Goal: Use online tool/utility: Use online tool/utility

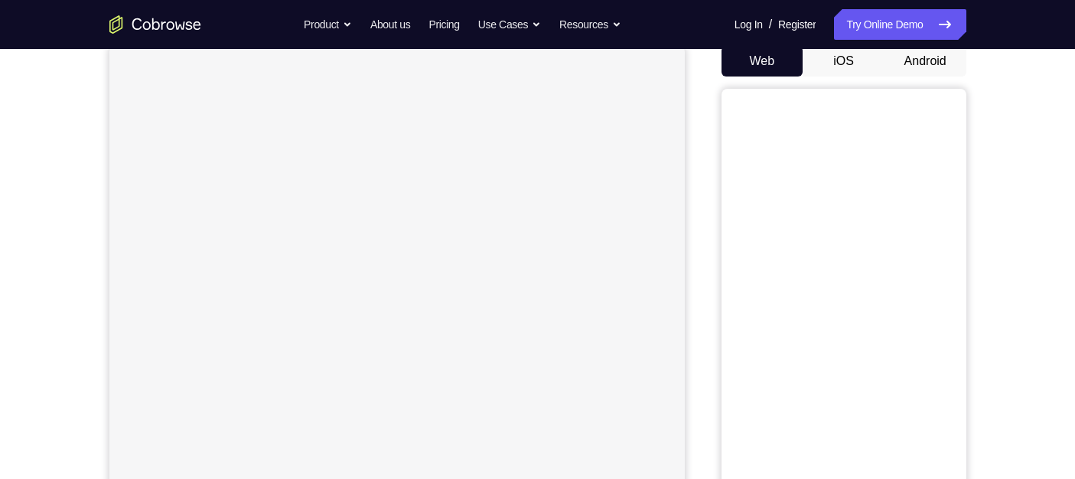
scroll to position [76, 0]
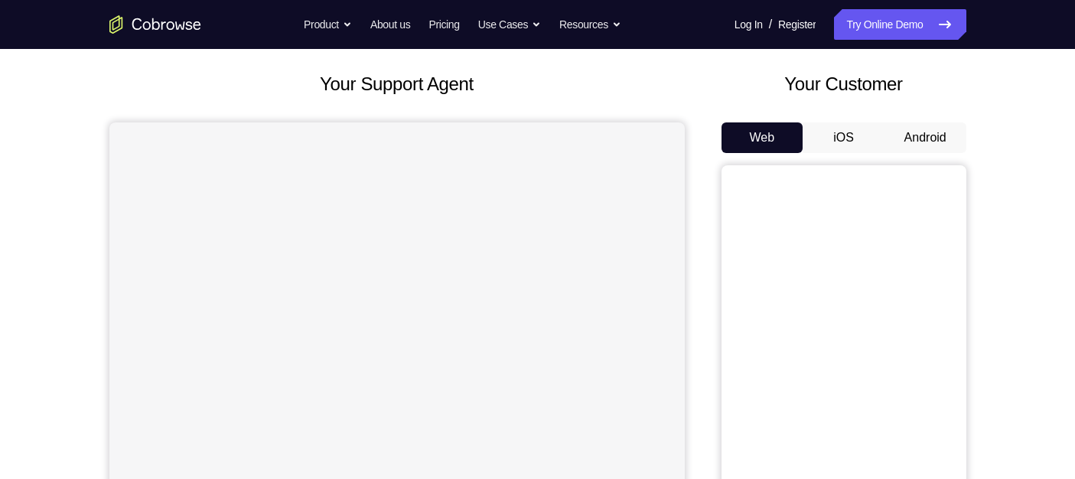
click at [913, 139] on button "Android" at bounding box center [925, 137] width 82 height 31
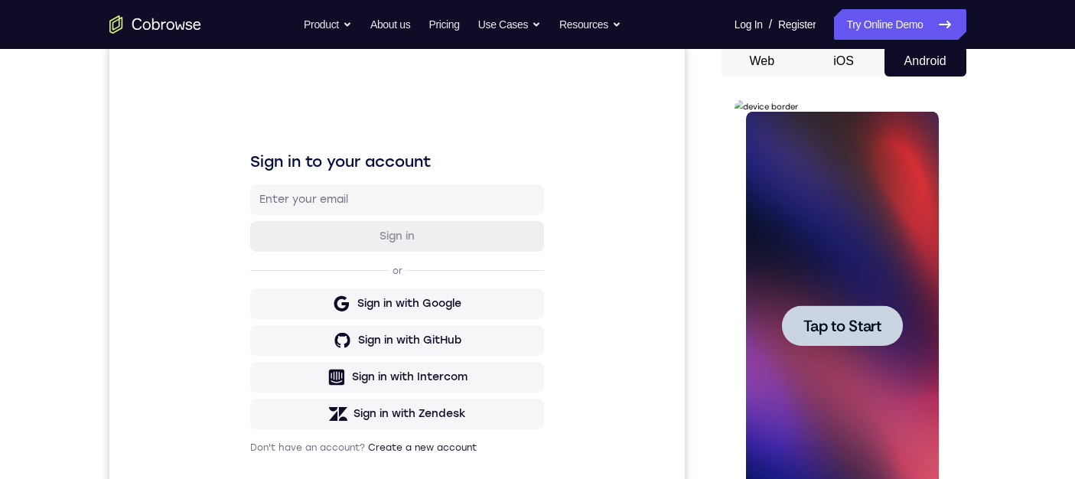
scroll to position [0, 0]
drag, startPoint x: 820, startPoint y: 331, endPoint x: 818, endPoint y: 322, distance: 9.3
click at [820, 325] on span "Tap to Start" at bounding box center [842, 325] width 78 height 15
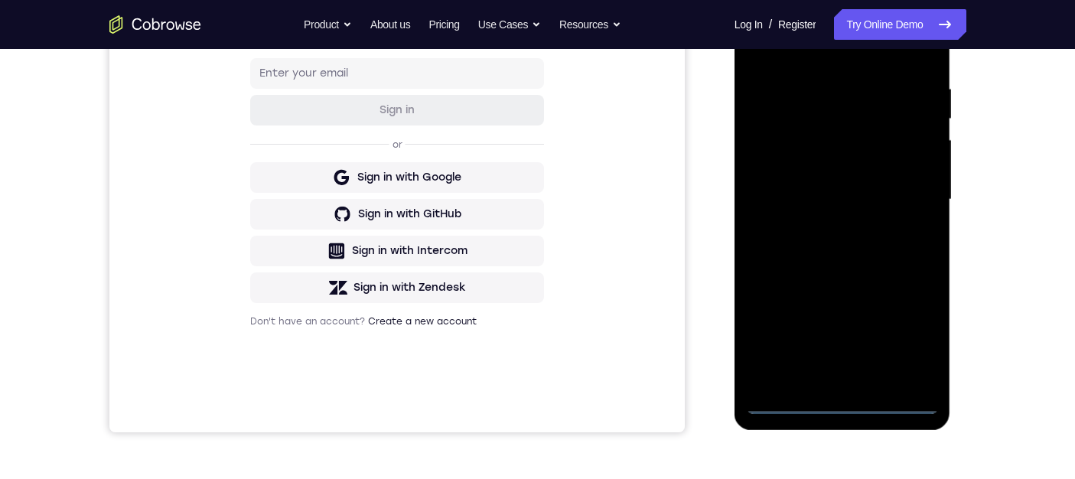
scroll to position [306, 0]
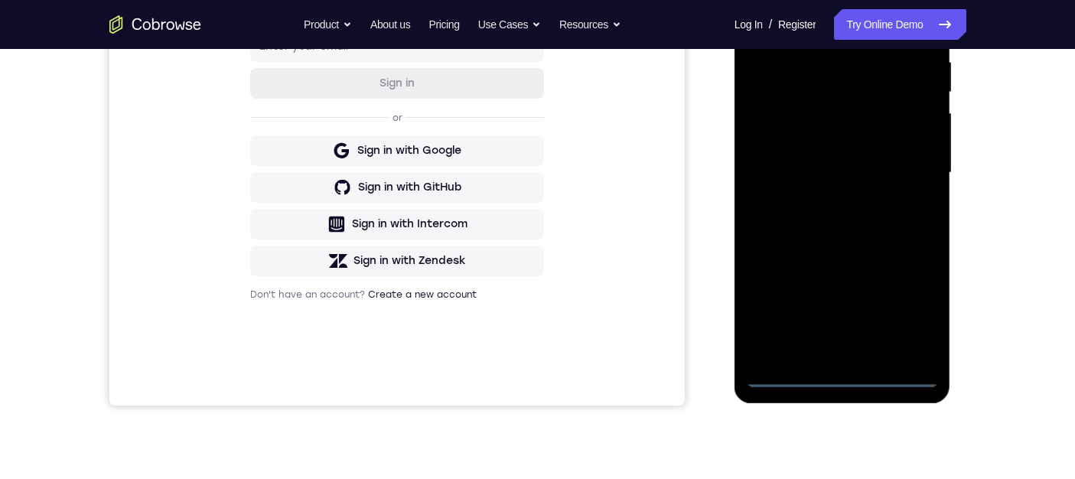
click at [843, 376] on div at bounding box center [842, 173] width 193 height 428
click at [841, 375] on div at bounding box center [842, 173] width 193 height 428
click at [906, 311] on div at bounding box center [842, 173] width 193 height 428
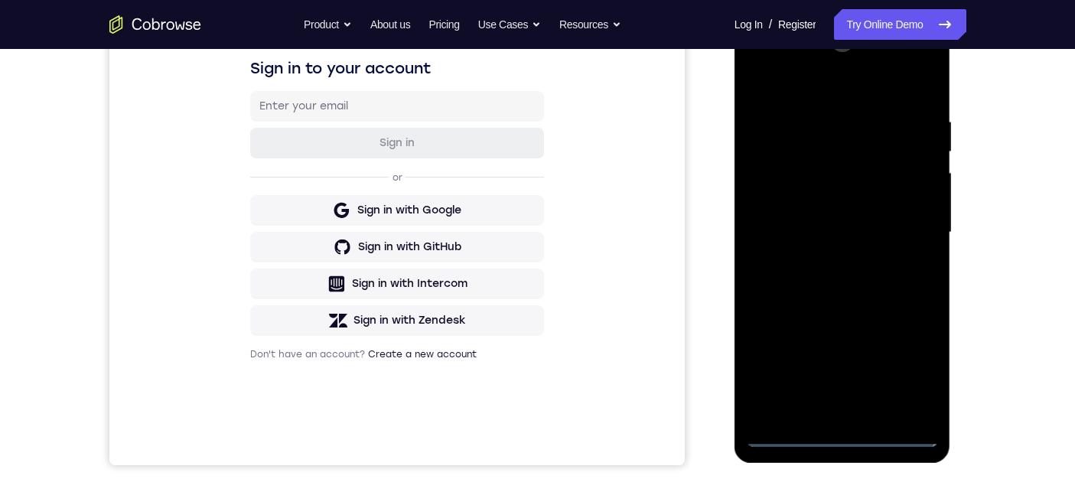
scroll to position [229, 0]
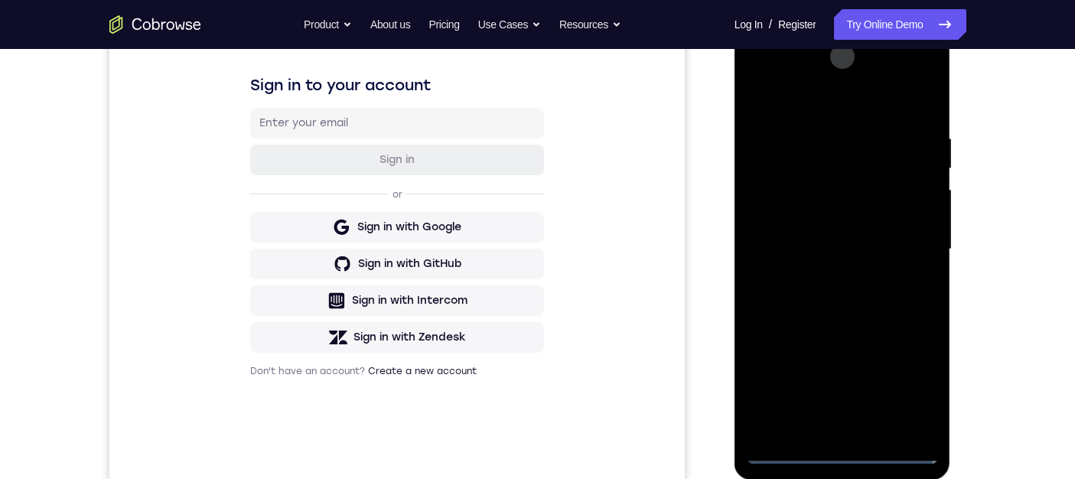
click at [805, 101] on div at bounding box center [842, 249] width 193 height 428
click at [807, 158] on div at bounding box center [842, 249] width 193 height 428
click at [810, 293] on div at bounding box center [842, 249] width 193 height 428
click at [788, 206] on div at bounding box center [842, 249] width 193 height 428
drag, startPoint x: 792, startPoint y: 112, endPoint x: 955, endPoint y: 134, distance: 164.4
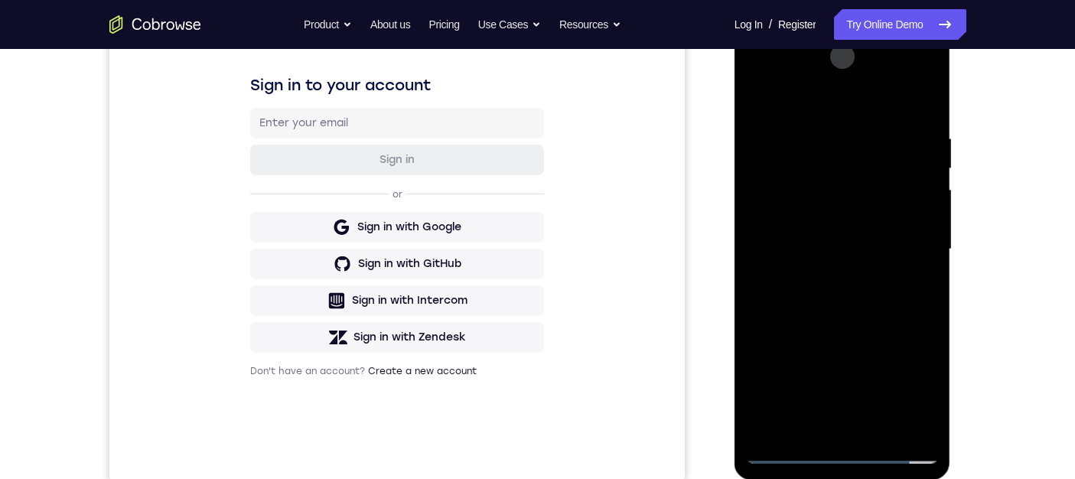
click at [952, 134] on html "Online web based iOS Simulators and Android Emulators. Run iPhone, iPad, Mobile…" at bounding box center [843, 253] width 218 height 459
click at [914, 205] on div at bounding box center [842, 249] width 193 height 428
click at [795, 69] on div at bounding box center [842, 249] width 193 height 428
click at [798, 282] on div at bounding box center [842, 249] width 193 height 428
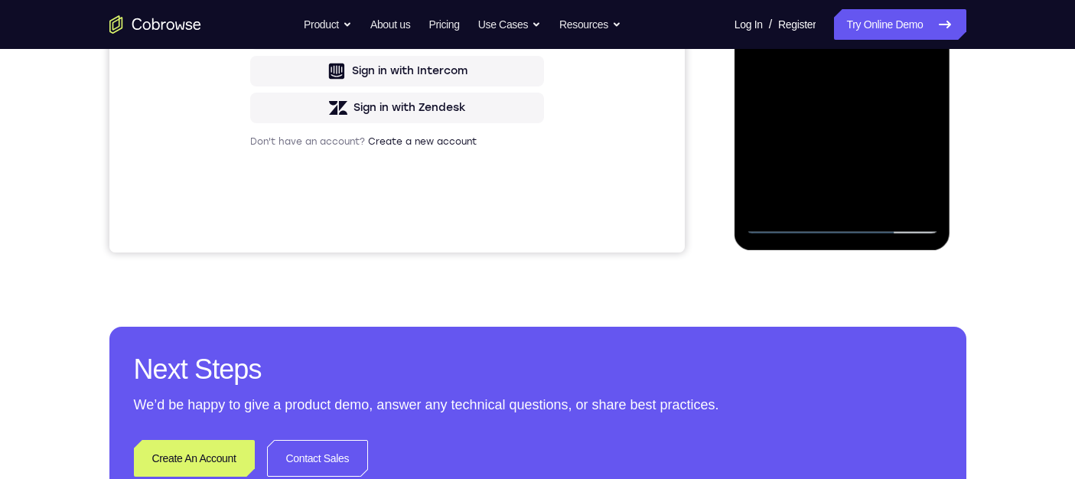
click at [780, 224] on div at bounding box center [842, 20] width 193 height 428
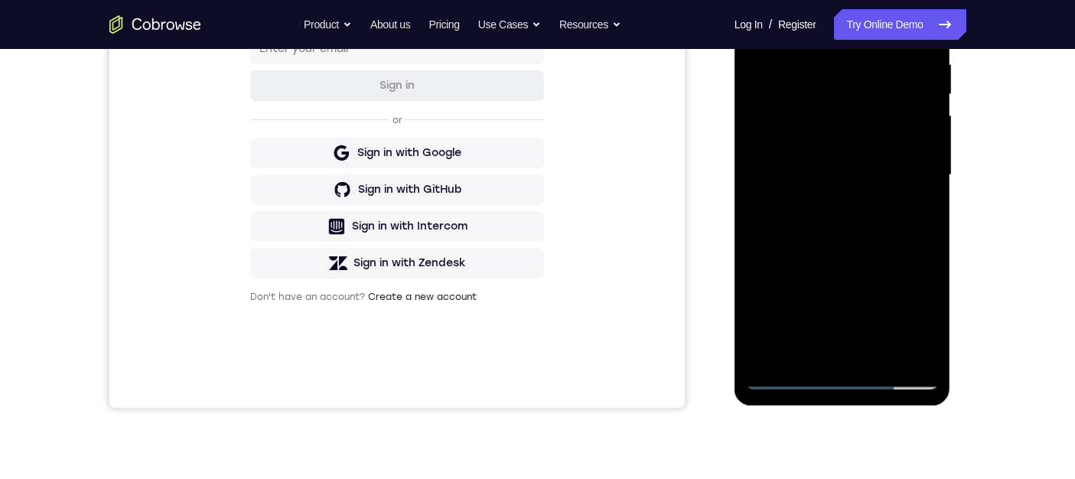
scroll to position [306, 0]
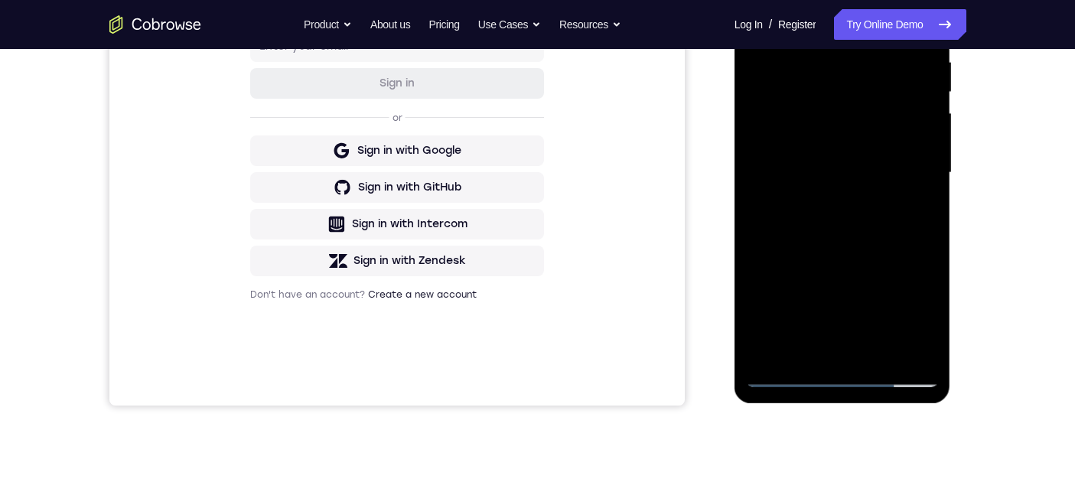
click at [783, 375] on div at bounding box center [842, 173] width 193 height 428
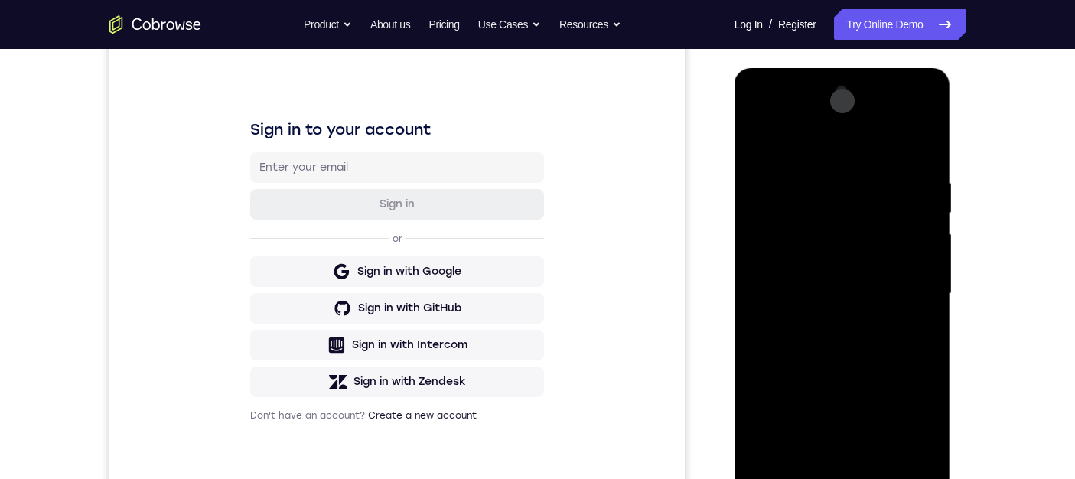
scroll to position [153, 0]
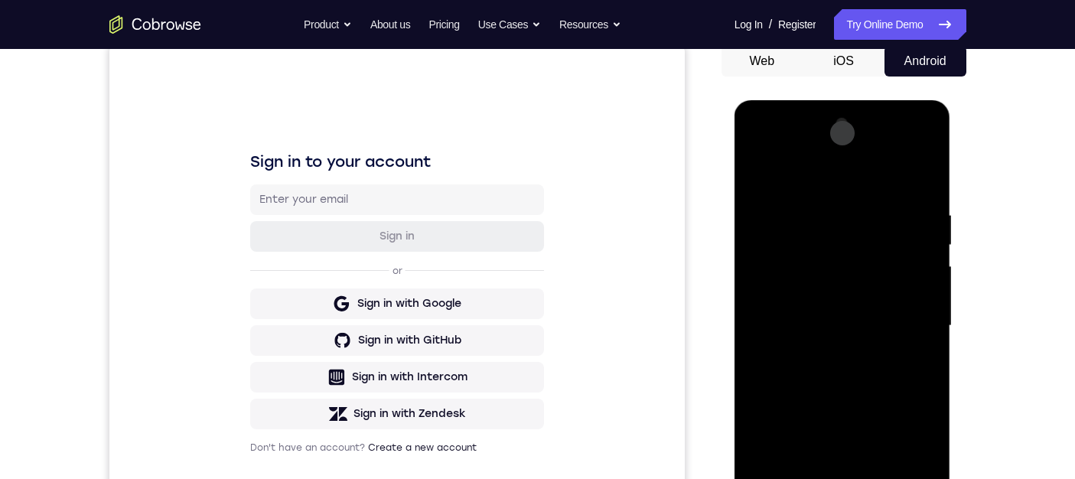
click at [805, 398] on div at bounding box center [842, 326] width 193 height 428
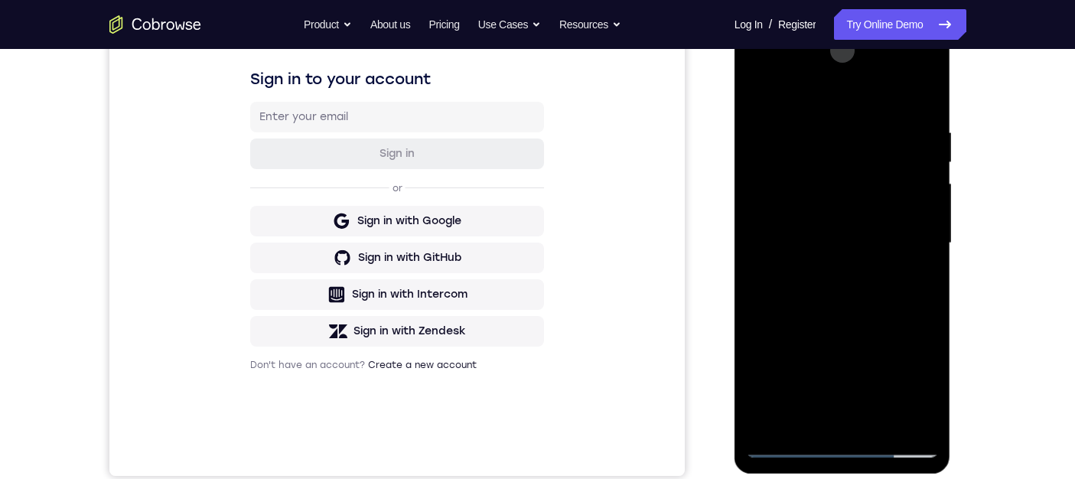
scroll to position [306, 0]
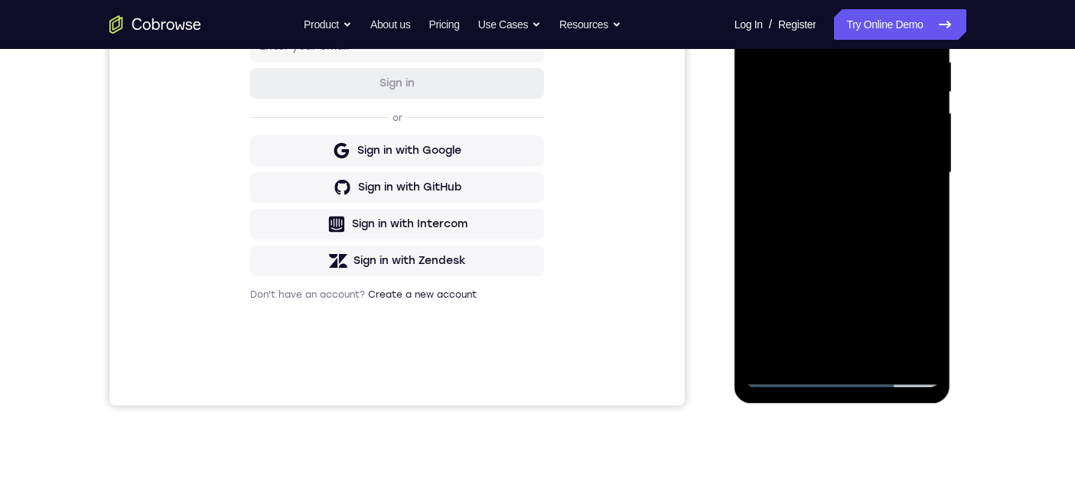
click at [789, 372] on div at bounding box center [842, 173] width 193 height 428
click at [841, 209] on div at bounding box center [842, 173] width 193 height 428
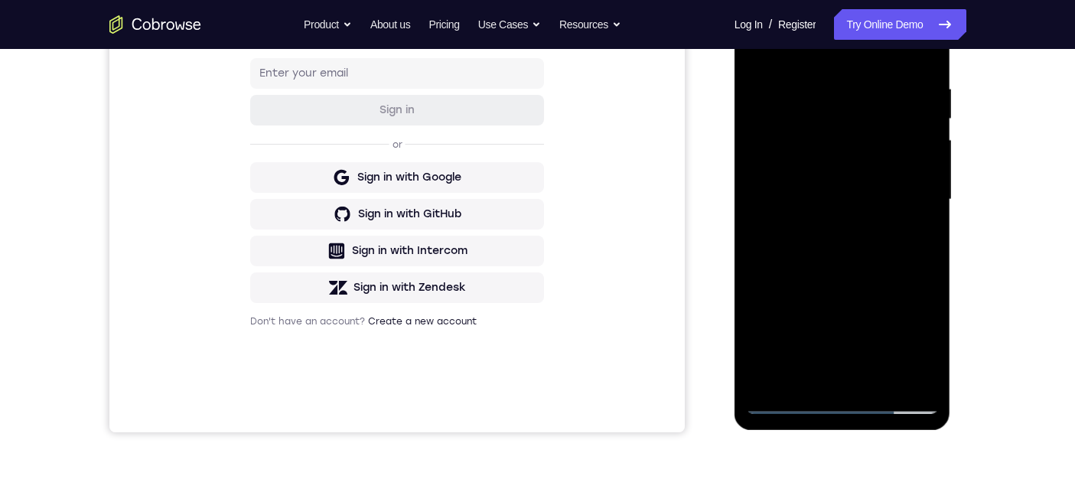
scroll to position [382, 0]
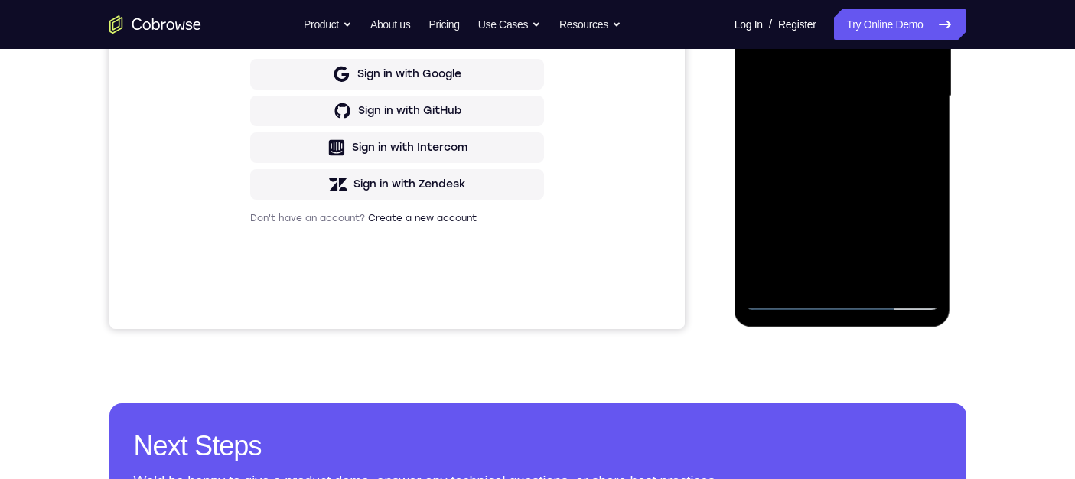
click at [789, 302] on div at bounding box center [842, 96] width 193 height 428
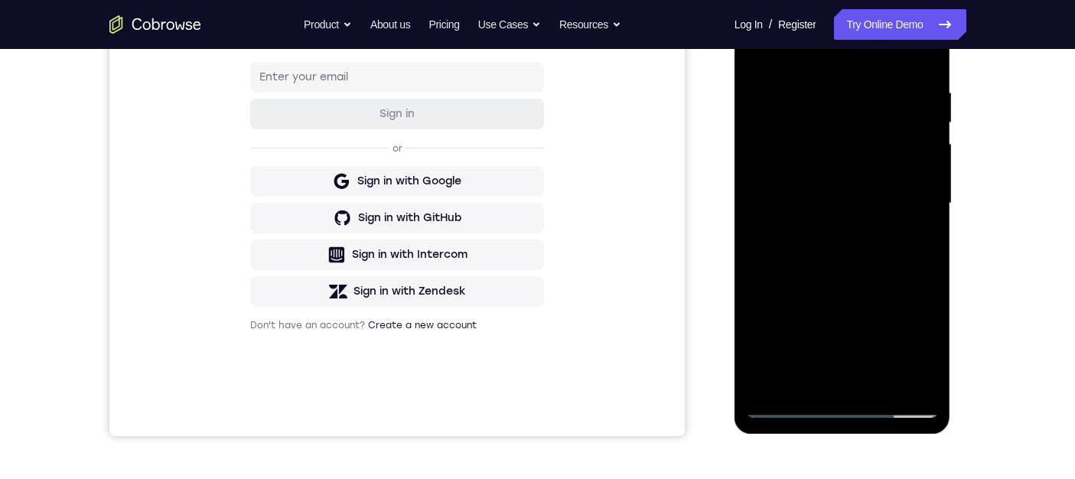
scroll to position [229, 0]
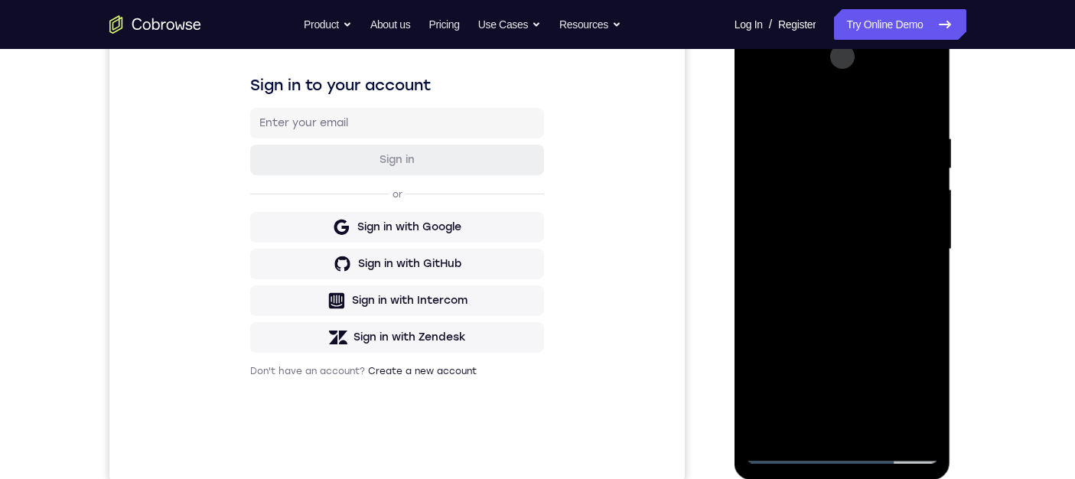
click at [789, 66] on div at bounding box center [842, 249] width 193 height 428
click at [797, 68] on div at bounding box center [842, 249] width 193 height 428
click at [822, 96] on div at bounding box center [842, 249] width 193 height 428
click at [795, 97] on div at bounding box center [842, 249] width 193 height 428
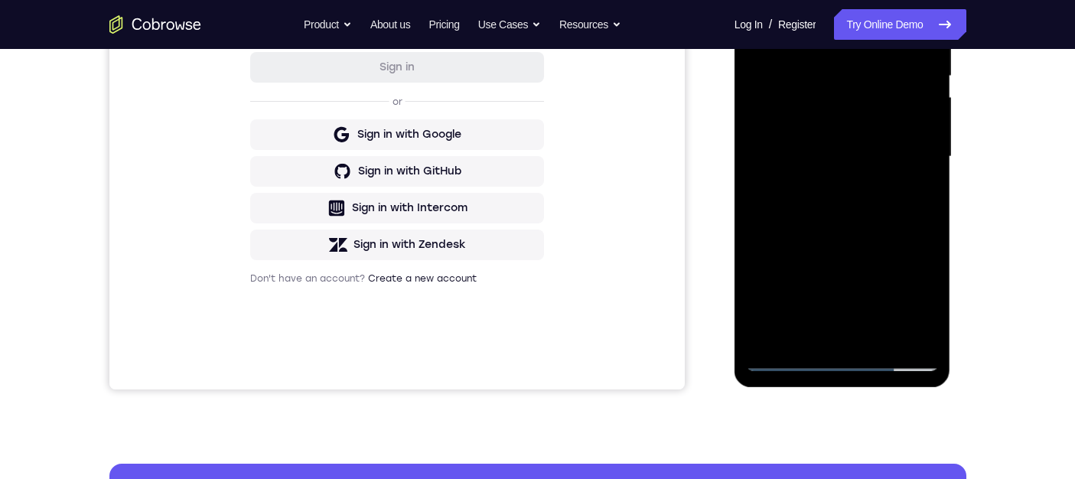
scroll to position [306, 0]
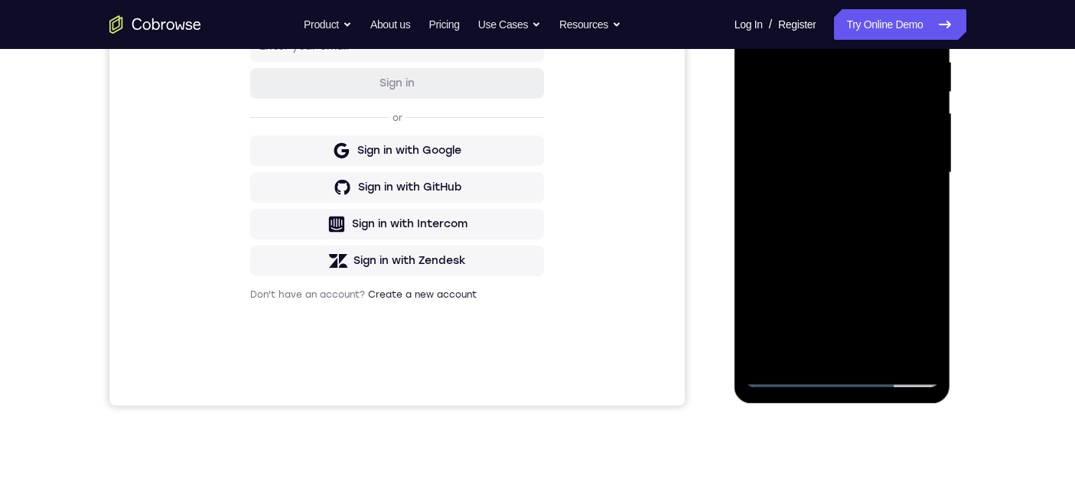
click at [798, 106] on div at bounding box center [842, 173] width 193 height 428
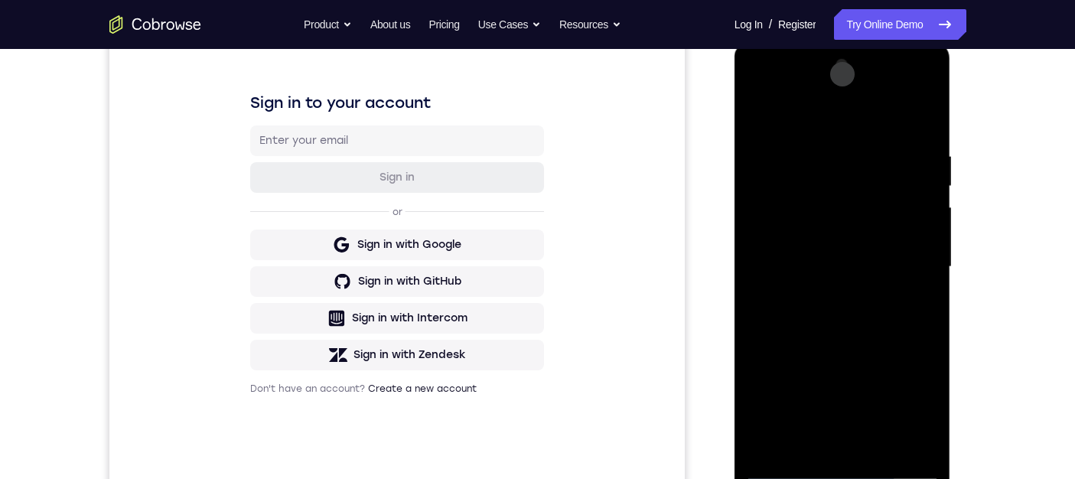
scroll to position [229, 0]
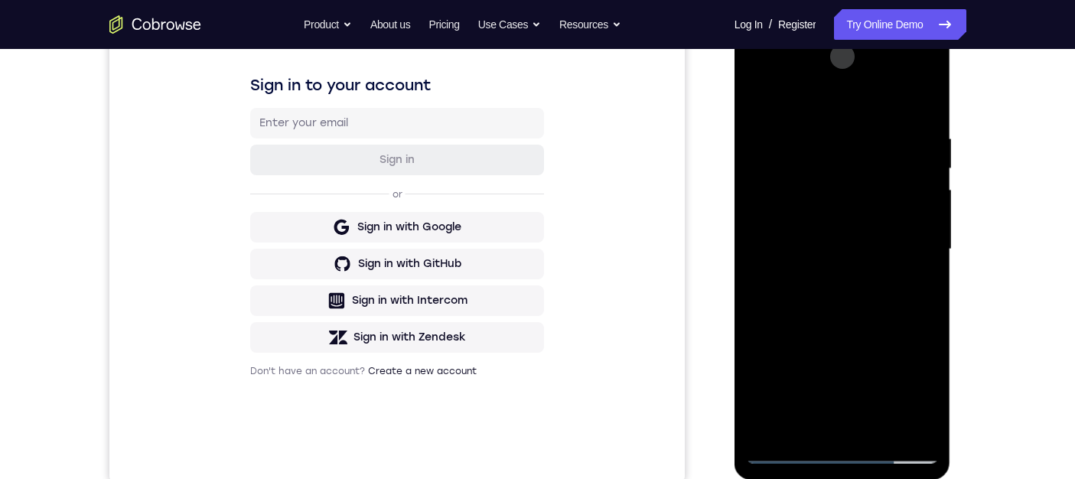
drag, startPoint x: 816, startPoint y: 294, endPoint x: 812, endPoint y: 208, distance: 86.6
click at [812, 208] on div at bounding box center [842, 249] width 193 height 428
drag, startPoint x: 774, startPoint y: 374, endPoint x: 808, endPoint y: 237, distance: 141.0
click at [808, 237] on div at bounding box center [842, 249] width 193 height 428
drag, startPoint x: 802, startPoint y: 298, endPoint x: 818, endPoint y: 216, distance: 84.2
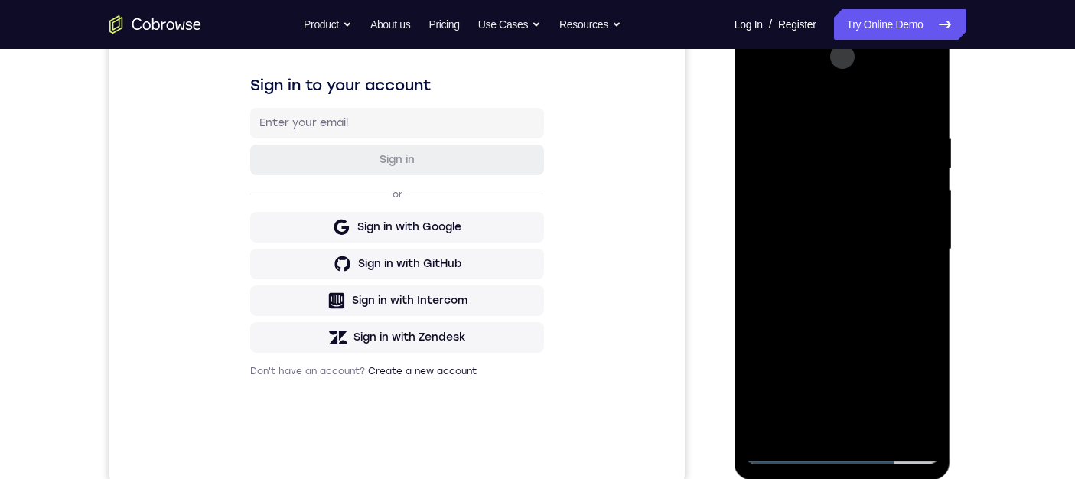
click at [818, 216] on div at bounding box center [842, 249] width 193 height 428
drag, startPoint x: 796, startPoint y: 331, endPoint x: 811, endPoint y: 188, distance: 143.8
click at [811, 188] on div at bounding box center [842, 249] width 193 height 428
drag, startPoint x: 823, startPoint y: 371, endPoint x: 863, endPoint y: 210, distance: 166.2
click at [863, 210] on div at bounding box center [842, 249] width 193 height 428
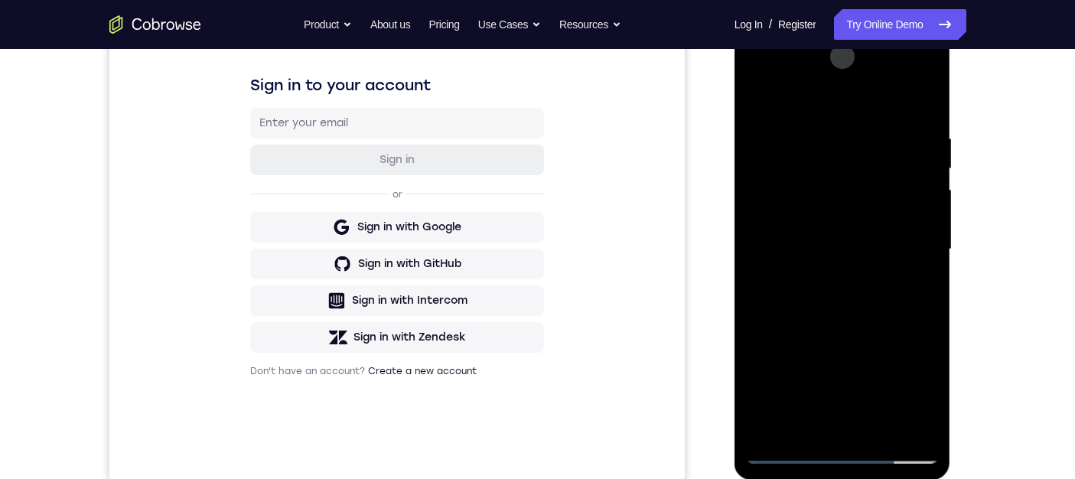
drag, startPoint x: 843, startPoint y: 356, endPoint x: 873, endPoint y: 180, distance: 178.4
click at [872, 181] on div at bounding box center [842, 249] width 193 height 428
click at [811, 378] on div at bounding box center [842, 249] width 193 height 428
click at [799, 214] on div at bounding box center [842, 249] width 193 height 428
click at [799, 213] on div at bounding box center [842, 249] width 193 height 428
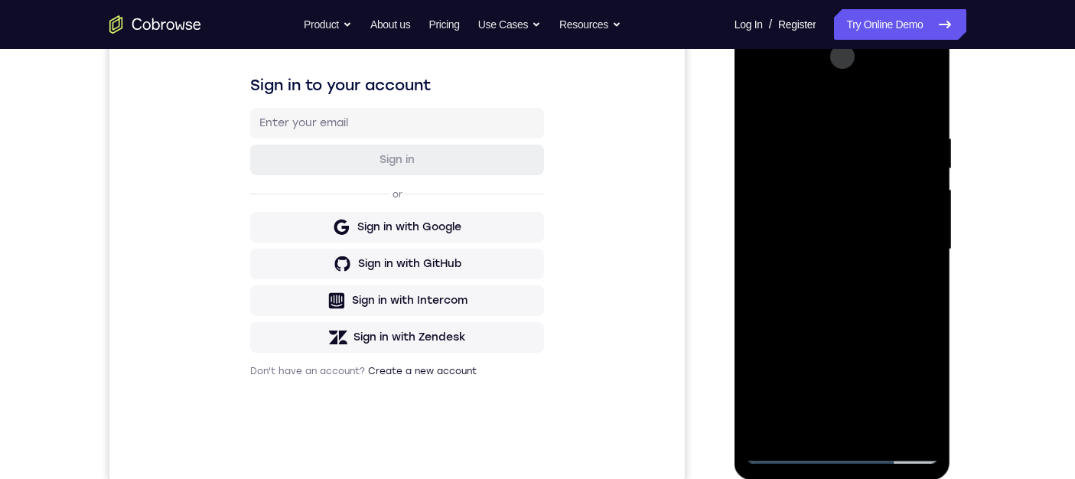
click at [906, 211] on div at bounding box center [842, 249] width 193 height 428
drag, startPoint x: 780, startPoint y: 99, endPoint x: 918, endPoint y: 115, distance: 138.6
click at [918, 115] on div at bounding box center [842, 249] width 193 height 428
click at [919, 207] on div at bounding box center [842, 249] width 193 height 428
drag, startPoint x: 774, startPoint y: 96, endPoint x: 932, endPoint y: 114, distance: 158.6
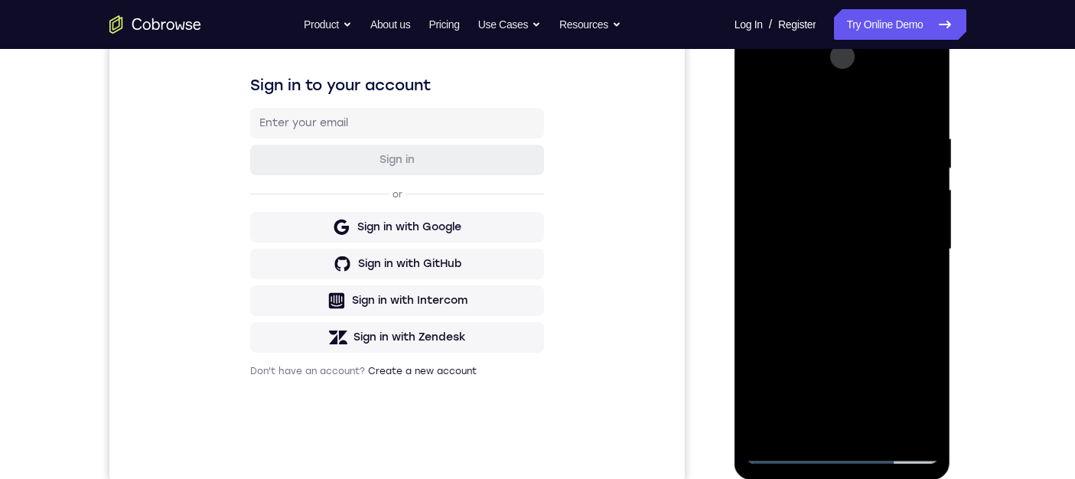
click at [932, 114] on div at bounding box center [842, 249] width 193 height 428
click at [911, 213] on div at bounding box center [842, 249] width 193 height 428
click at [926, 209] on div at bounding box center [842, 249] width 193 height 428
click at [834, 205] on div at bounding box center [842, 249] width 193 height 428
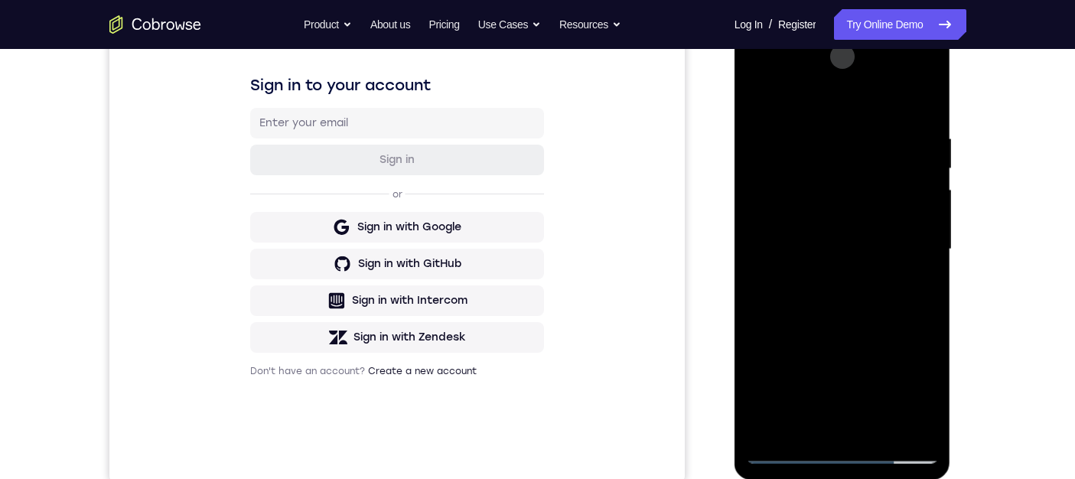
click at [922, 423] on div at bounding box center [842, 249] width 193 height 428
click at [909, 216] on div at bounding box center [842, 249] width 193 height 428
click at [811, 71] on div at bounding box center [842, 249] width 193 height 428
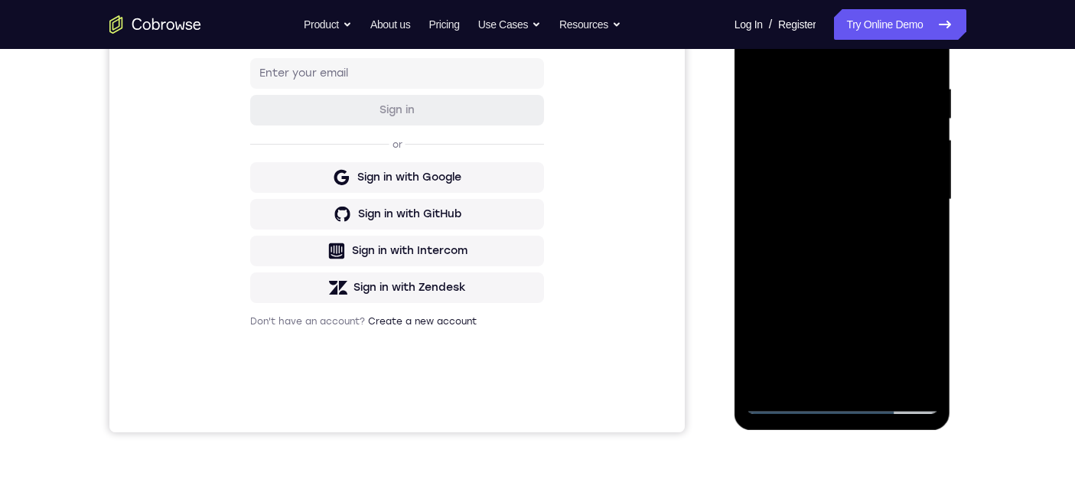
scroll to position [306, 0]
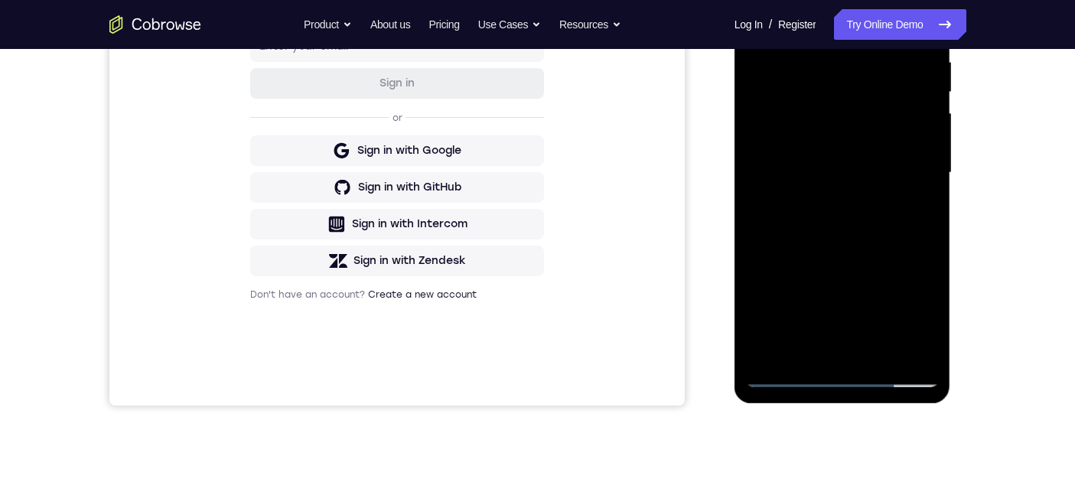
drag, startPoint x: 818, startPoint y: 313, endPoint x: 881, endPoint y: 171, distance: 155.5
click at [881, 171] on div at bounding box center [842, 173] width 193 height 428
drag, startPoint x: 838, startPoint y: 276, endPoint x: 871, endPoint y: 171, distance: 110.6
click at [871, 171] on div at bounding box center [842, 173] width 193 height 428
click at [824, 239] on div at bounding box center [842, 173] width 193 height 428
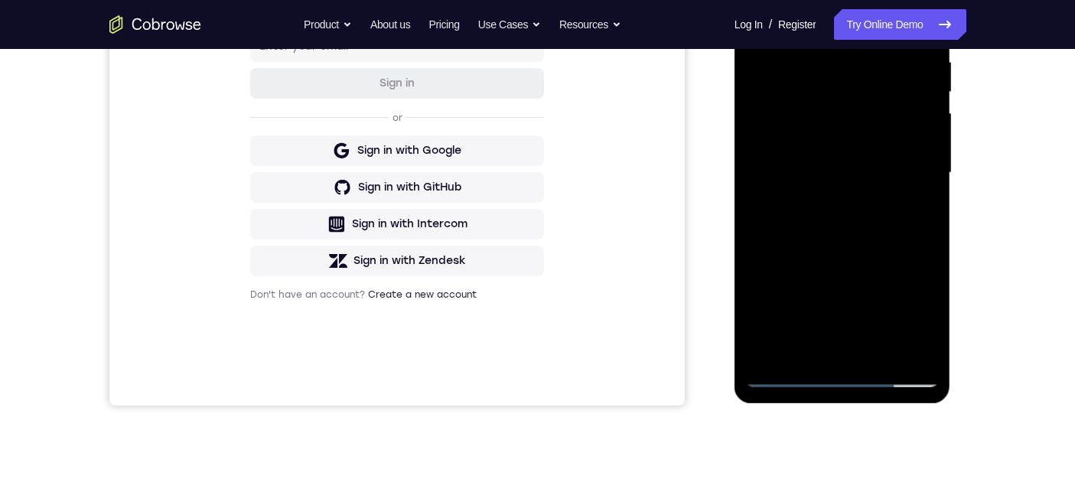
click at [854, 215] on div at bounding box center [842, 173] width 193 height 428
click at [834, 291] on div at bounding box center [842, 173] width 193 height 428
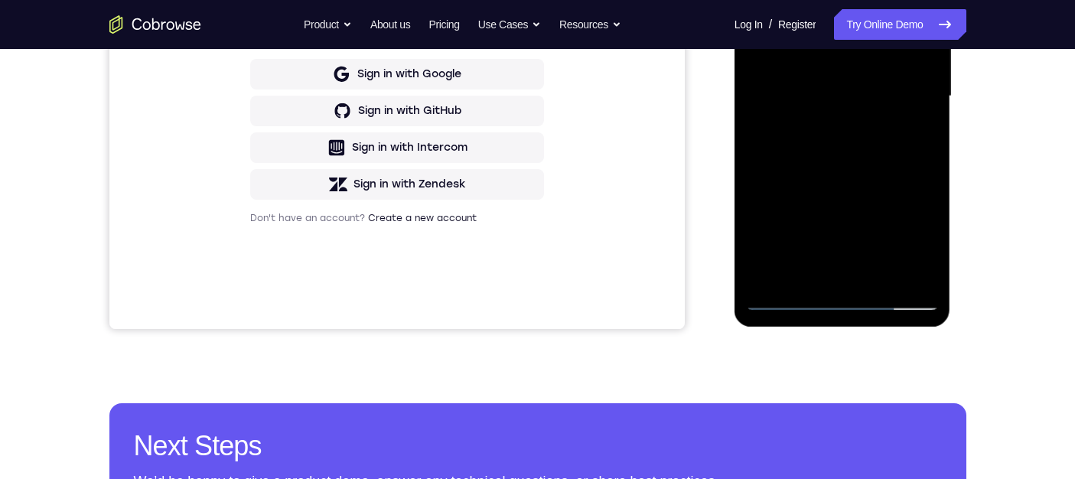
drag, startPoint x: 873, startPoint y: 229, endPoint x: 900, endPoint y: 147, distance: 85.9
click at [900, 147] on div at bounding box center [842, 96] width 193 height 428
drag, startPoint x: 866, startPoint y: 219, endPoint x: 883, endPoint y: 154, distance: 67.2
click at [883, 154] on div at bounding box center [842, 96] width 193 height 428
click at [812, 83] on div at bounding box center [842, 96] width 193 height 428
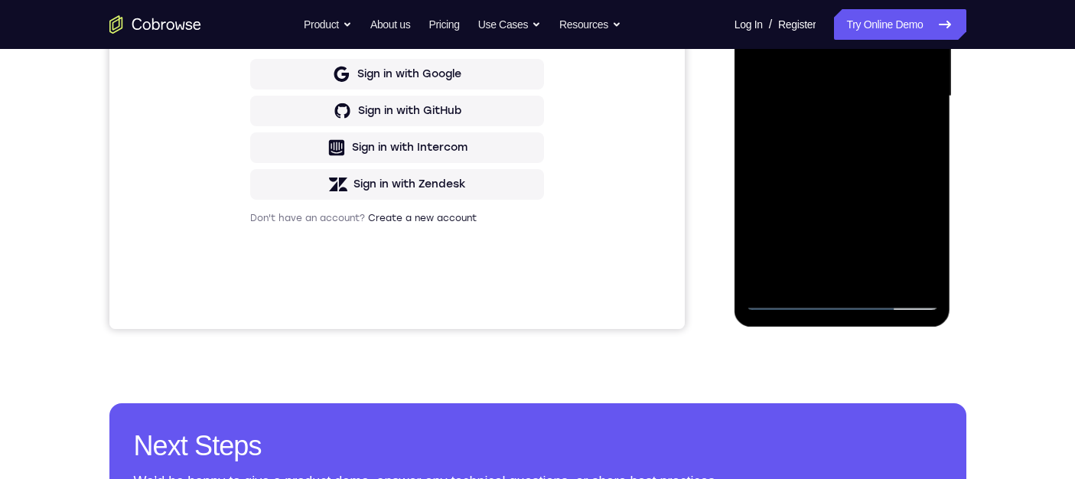
click at [786, 294] on div at bounding box center [842, 96] width 193 height 428
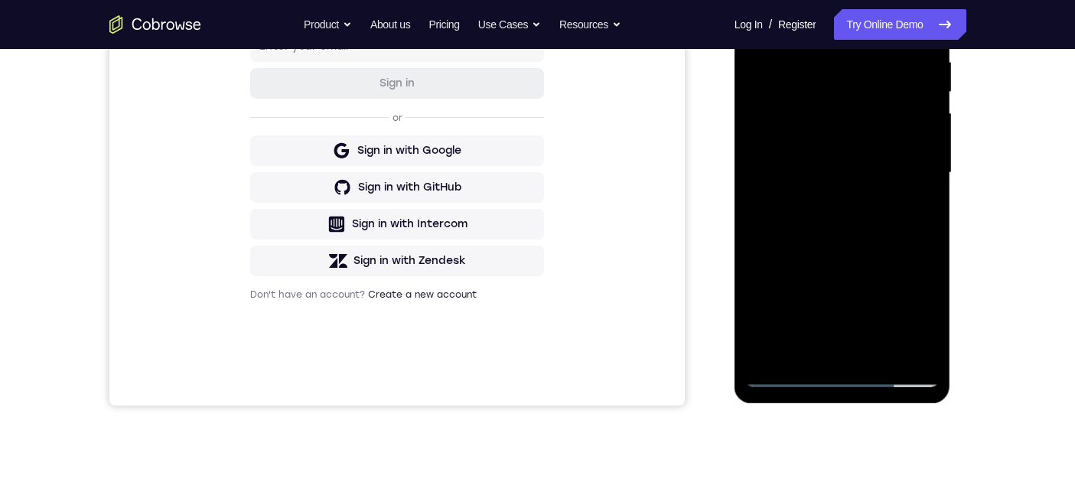
click at [840, 249] on div at bounding box center [842, 173] width 193 height 428
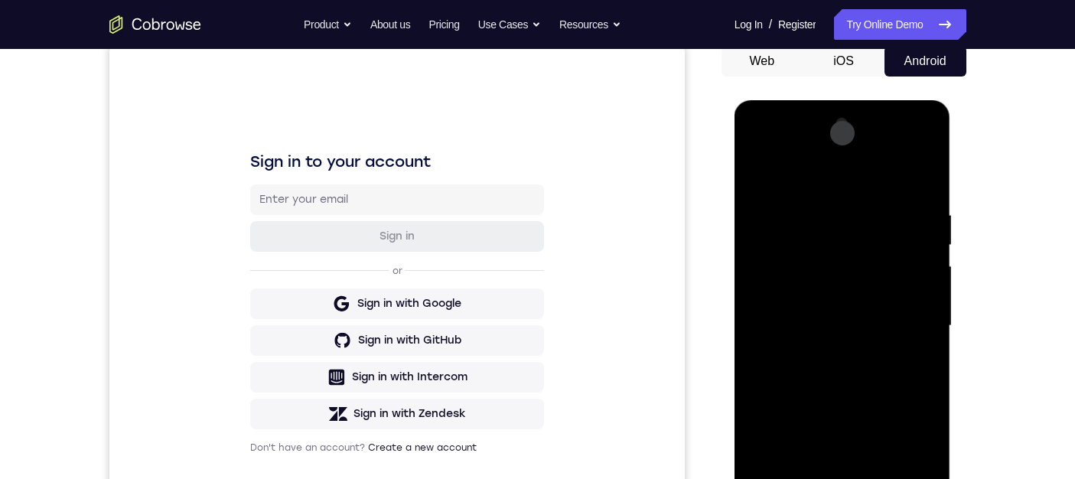
scroll to position [153, 0]
click at [805, 145] on div at bounding box center [842, 326] width 193 height 428
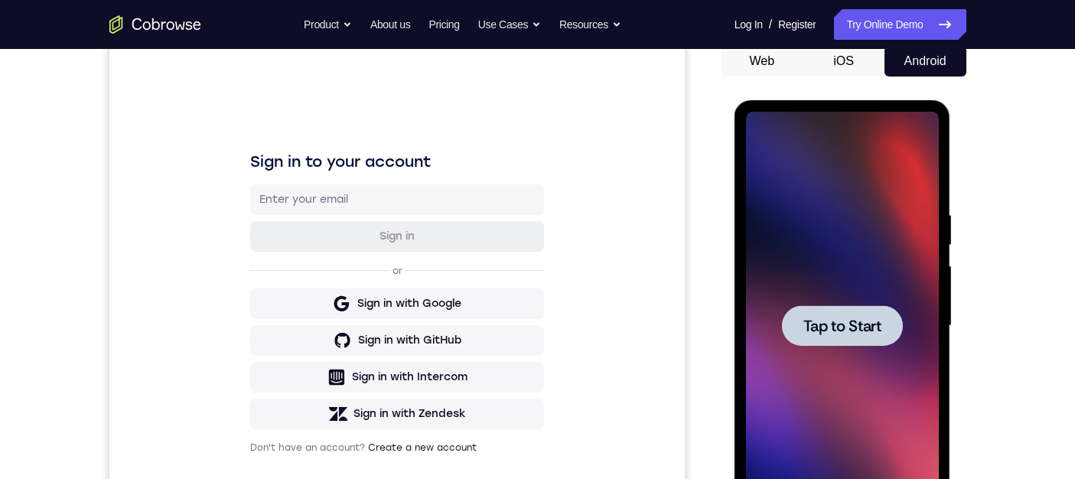
click at [851, 325] on span "Tap to Start" at bounding box center [842, 325] width 78 height 15
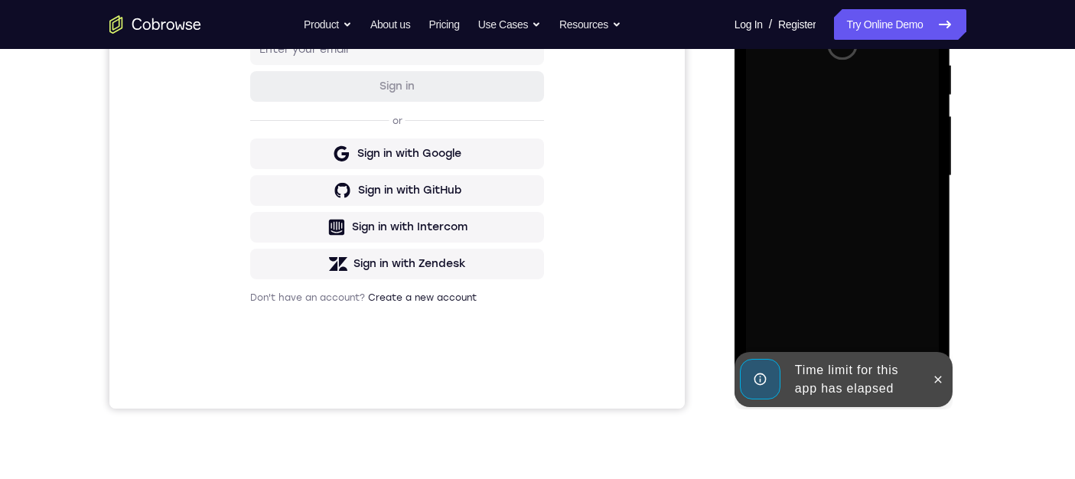
scroll to position [306, 0]
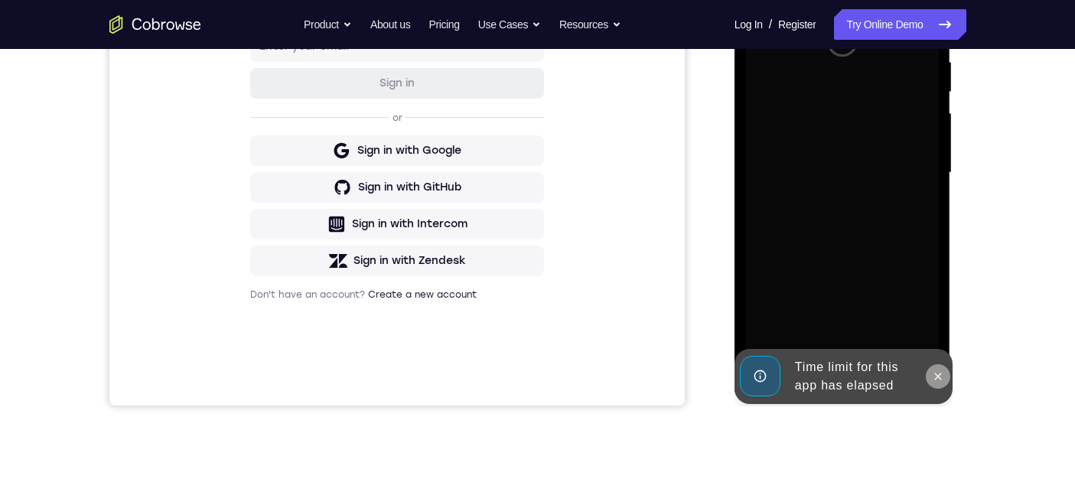
click at [936, 376] on icon at bounding box center [938, 375] width 7 height 7
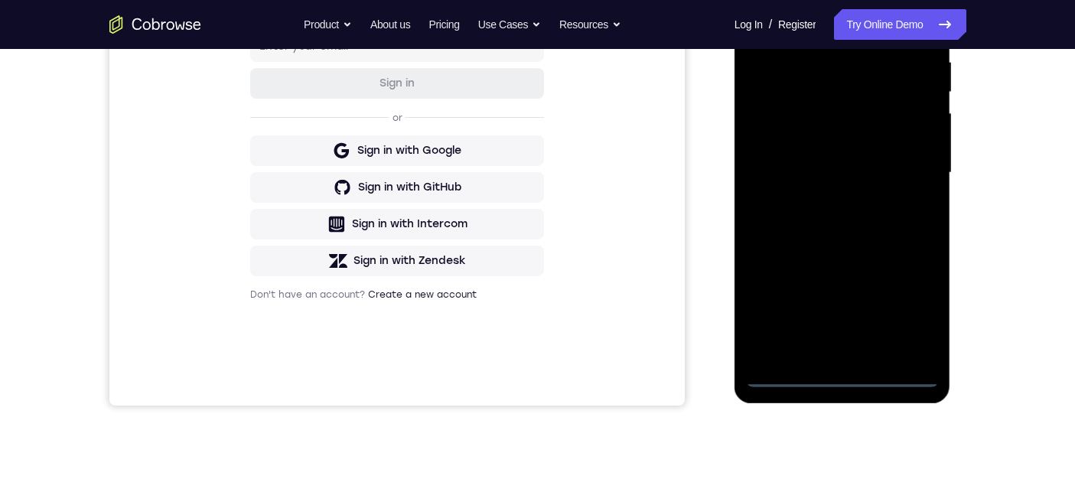
click at [842, 376] on div at bounding box center [842, 173] width 193 height 428
click at [851, 370] on div at bounding box center [842, 173] width 193 height 428
click at [910, 310] on div at bounding box center [842, 173] width 193 height 428
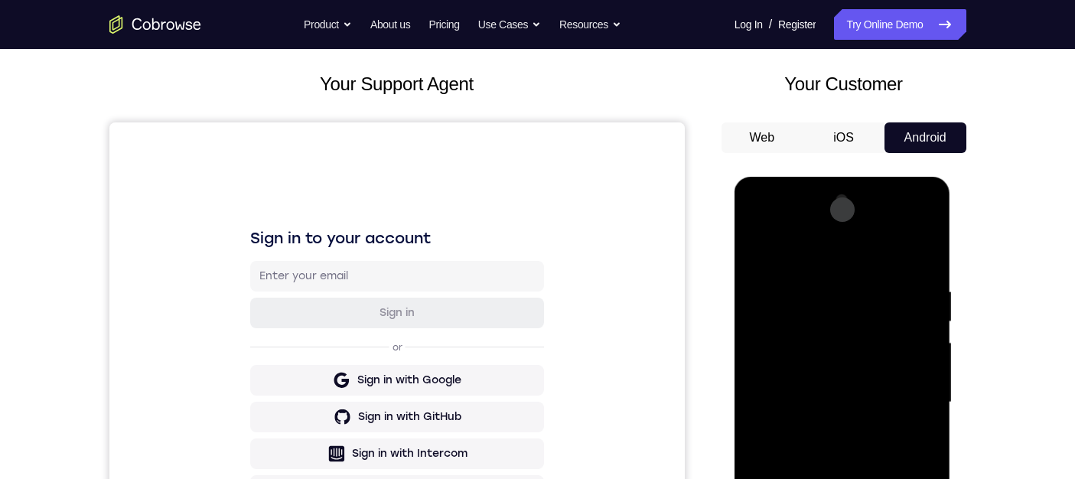
click at [806, 251] on div at bounding box center [842, 402] width 193 height 428
click at [811, 317] on div at bounding box center [842, 402] width 193 height 428
click at [841, 278] on div at bounding box center [842, 402] width 193 height 428
click at [816, 350] on div at bounding box center [842, 402] width 193 height 428
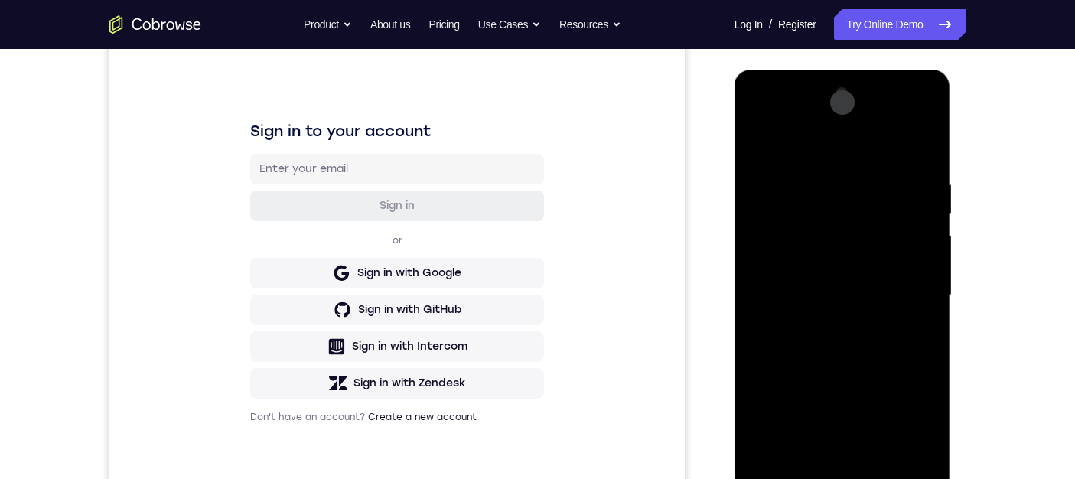
scroll to position [306, 0]
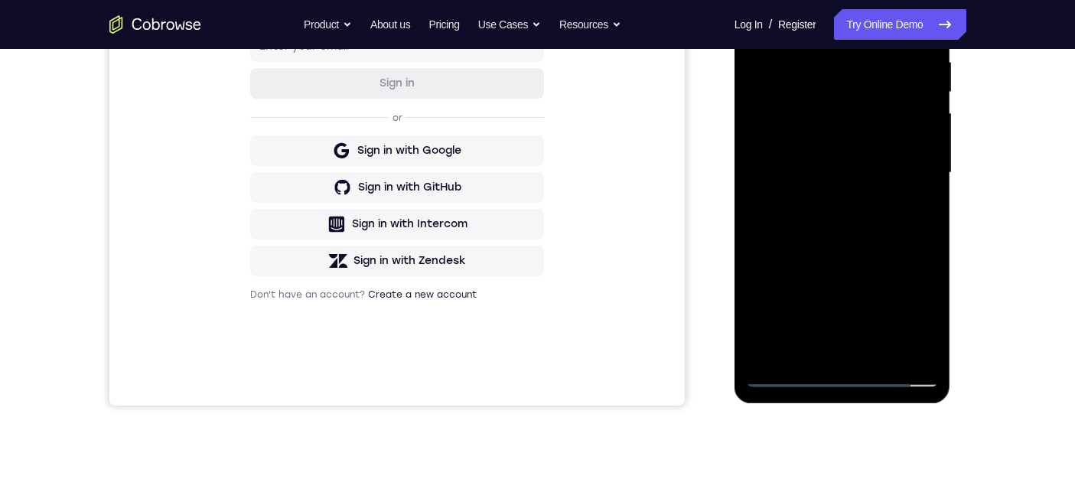
click at [786, 371] on div at bounding box center [842, 173] width 193 height 428
drag, startPoint x: 844, startPoint y: 282, endPoint x: 860, endPoint y: 160, distance: 123.5
click at [860, 160] on div at bounding box center [842, 173] width 193 height 428
drag, startPoint x: 854, startPoint y: 302, endPoint x: 860, endPoint y: 194, distance: 108.8
click at [860, 194] on div at bounding box center [842, 173] width 193 height 428
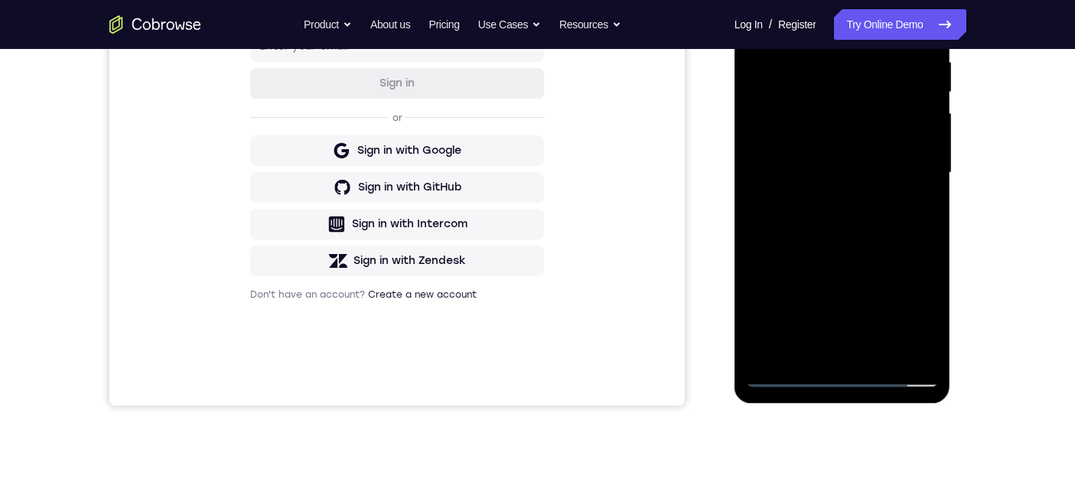
click at [828, 264] on div at bounding box center [842, 173] width 193 height 428
click at [806, 90] on div at bounding box center [842, 173] width 193 height 428
click at [851, 213] on div at bounding box center [842, 173] width 193 height 428
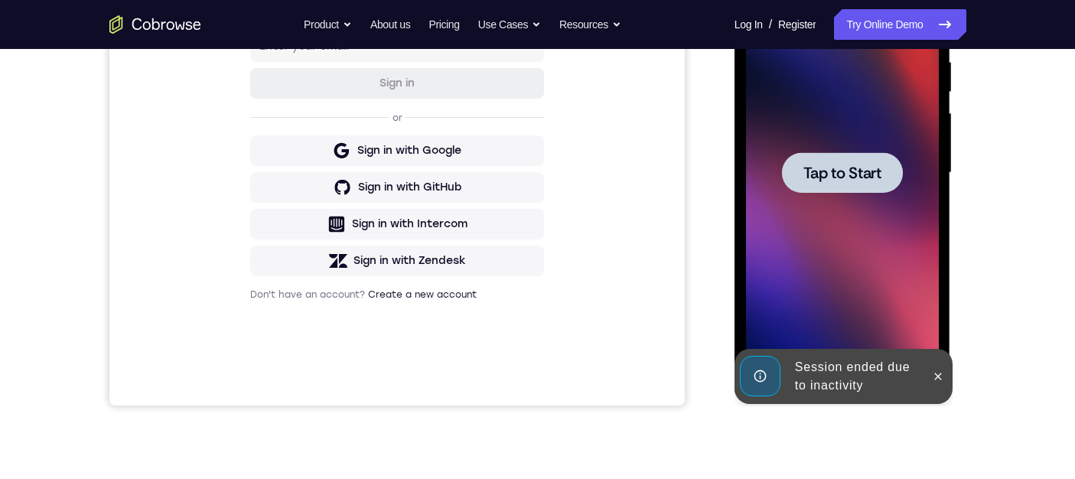
click at [835, 176] on span "Tap to Start" at bounding box center [842, 172] width 78 height 15
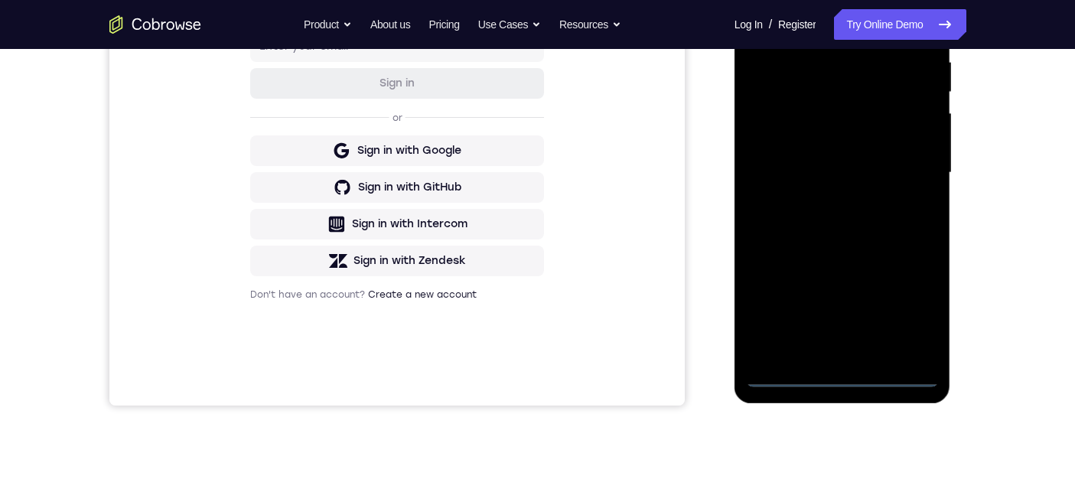
click at [844, 372] on div at bounding box center [842, 173] width 193 height 428
click at [916, 297] on div at bounding box center [842, 173] width 193 height 428
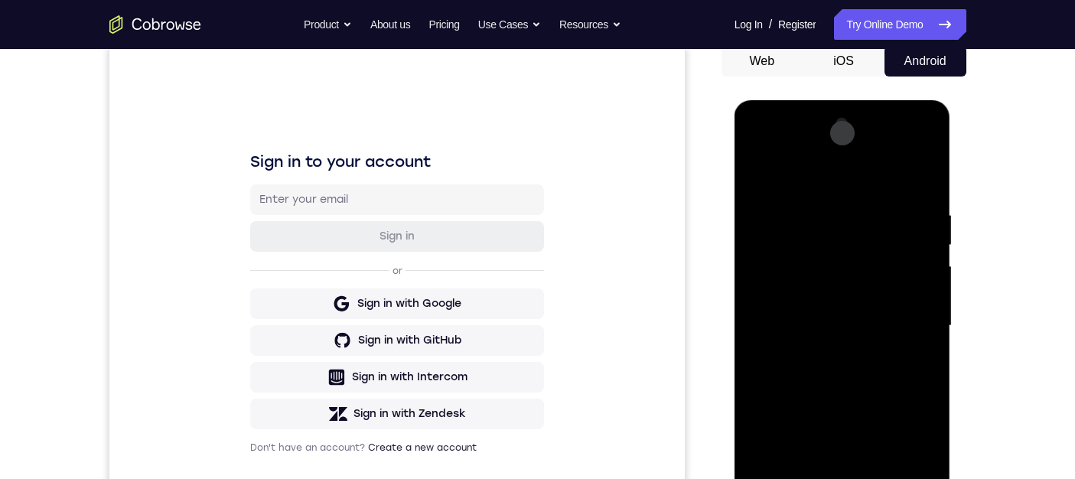
click at [828, 164] on div at bounding box center [842, 326] width 193 height 428
click at [821, 168] on div at bounding box center [842, 326] width 193 height 428
click at [815, 235] on div at bounding box center [842, 326] width 193 height 428
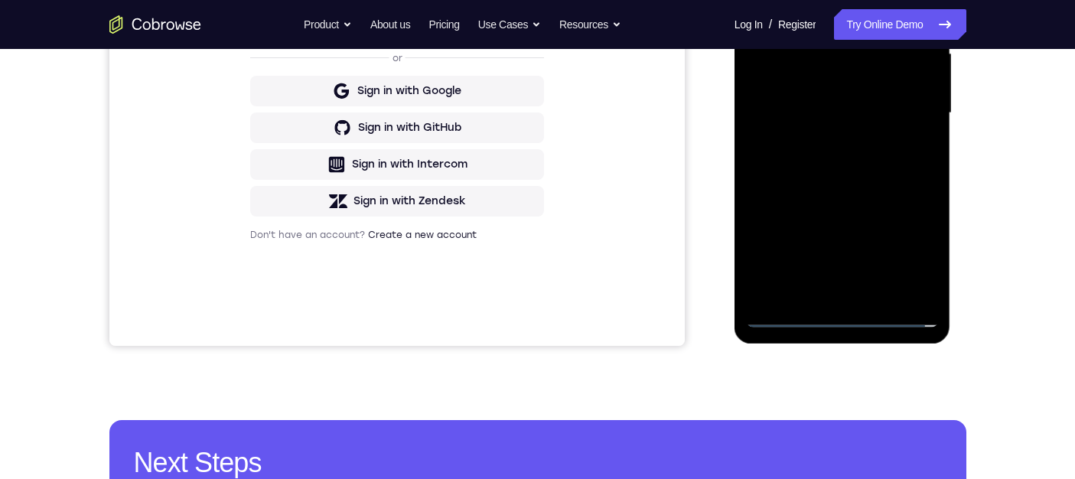
scroll to position [382, 0]
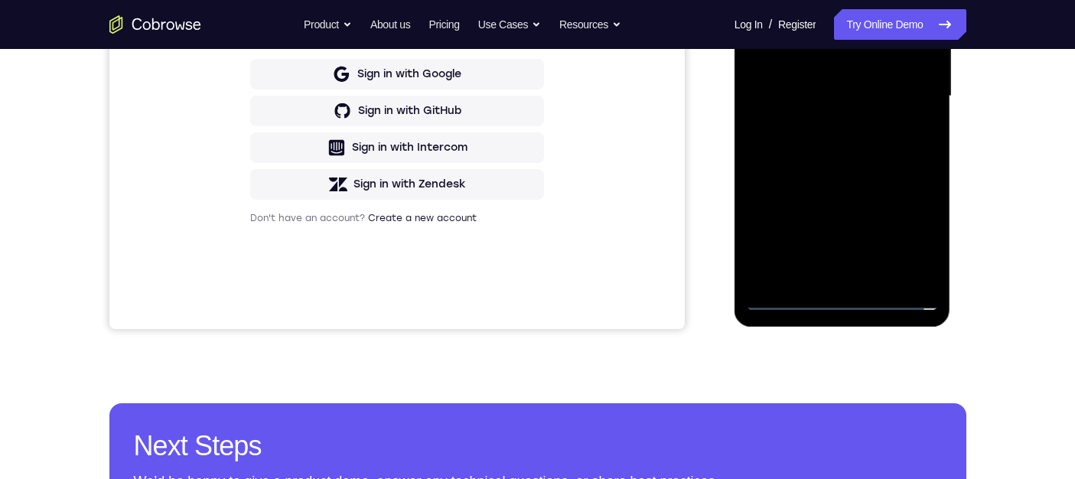
drag, startPoint x: 804, startPoint y: 241, endPoint x: 841, endPoint y: 166, distance: 83.8
click at [841, 167] on div at bounding box center [842, 96] width 193 height 428
drag, startPoint x: 823, startPoint y: 228, endPoint x: 843, endPoint y: 131, distance: 99.2
click at [843, 131] on div at bounding box center [842, 96] width 193 height 428
drag, startPoint x: 815, startPoint y: 220, endPoint x: 852, endPoint y: 85, distance: 140.5
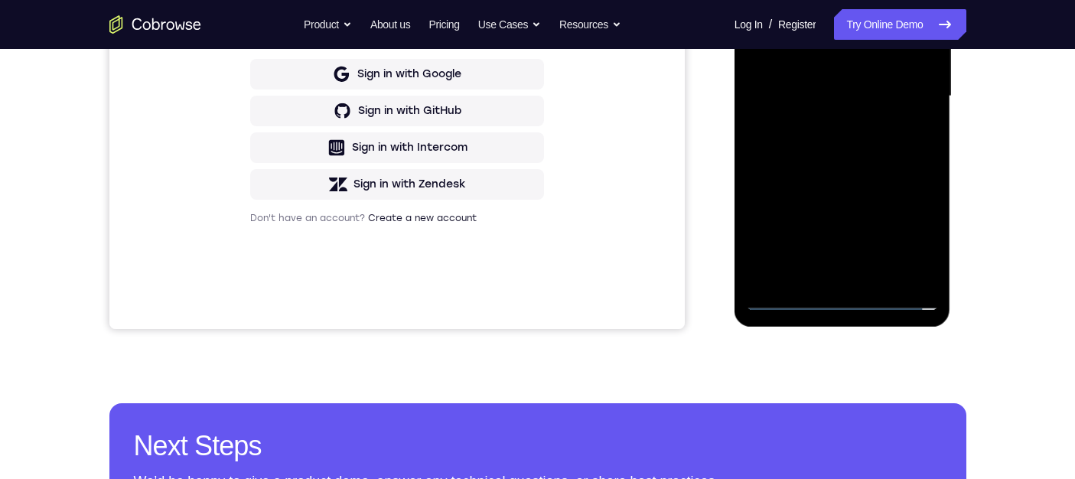
click at [852, 85] on div at bounding box center [842, 96] width 193 height 428
click at [820, 239] on div at bounding box center [842, 96] width 193 height 428
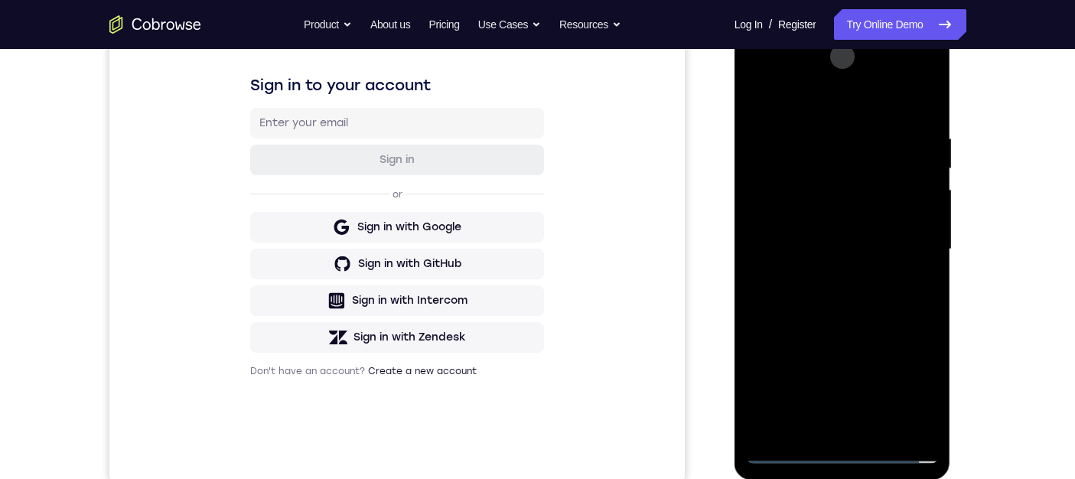
click at [808, 163] on div at bounding box center [842, 249] width 193 height 428
click at [851, 294] on div at bounding box center [842, 249] width 193 height 428
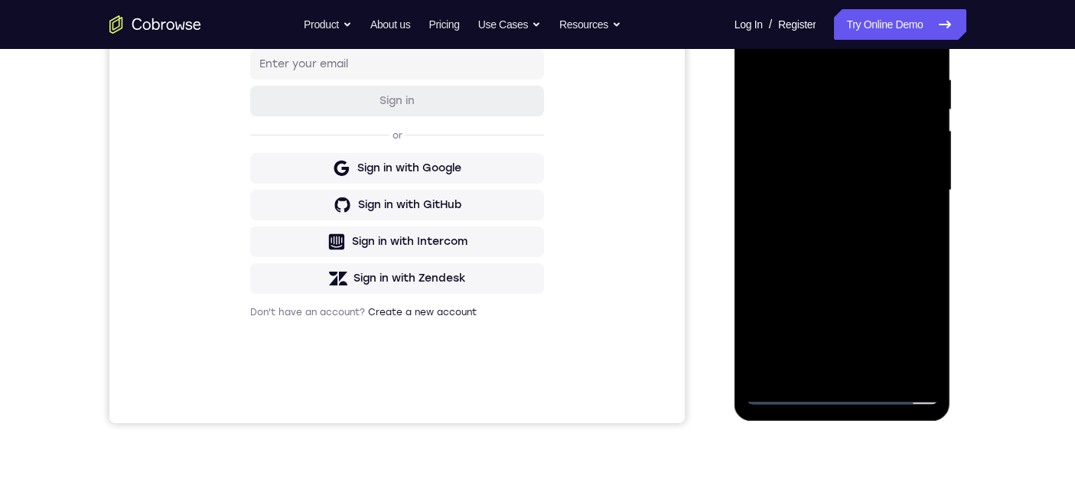
scroll to position [306, 0]
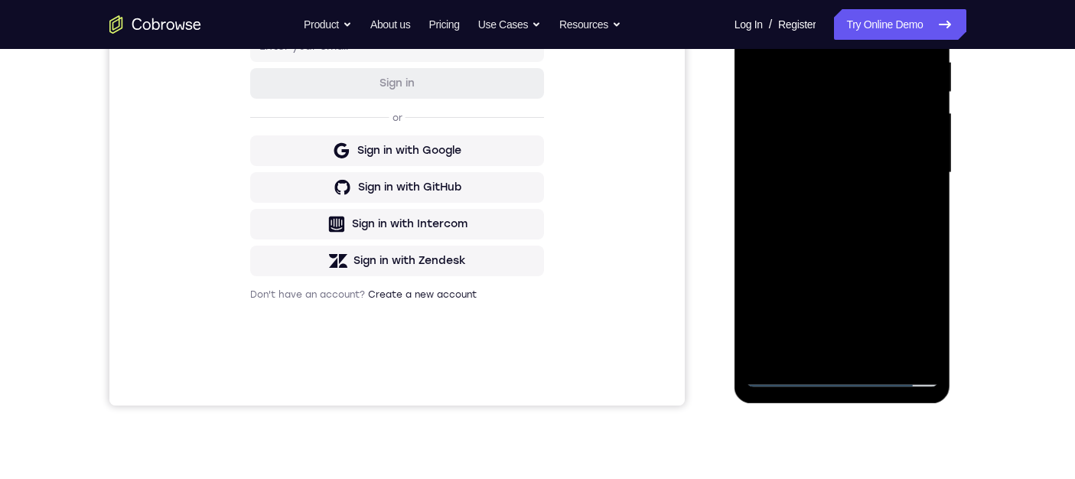
click at [814, 288] on div at bounding box center [842, 173] width 193 height 428
click at [864, 216] on div at bounding box center [842, 173] width 193 height 428
click at [828, 289] on div at bounding box center [842, 173] width 193 height 428
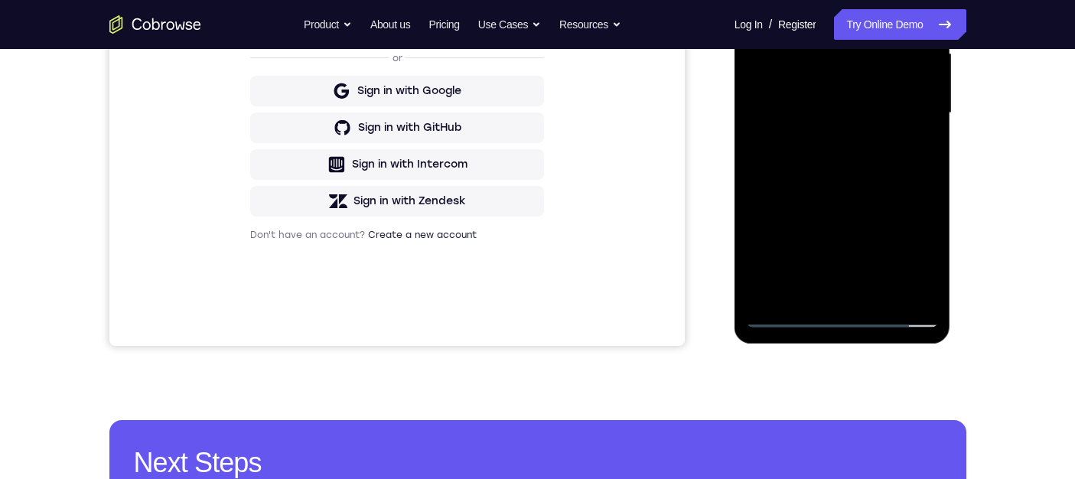
scroll to position [382, 0]
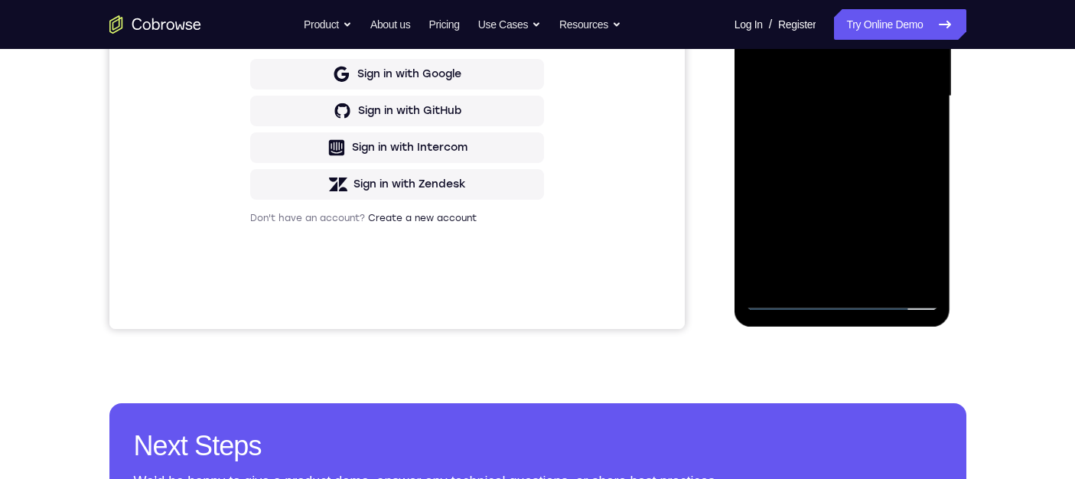
drag, startPoint x: 857, startPoint y: 239, endPoint x: 881, endPoint y: 171, distance: 72.8
click at [881, 171] on div at bounding box center [842, 96] width 193 height 428
click at [812, 166] on div at bounding box center [842, 96] width 193 height 428
click at [784, 300] on div at bounding box center [842, 96] width 193 height 428
click at [829, 251] on div at bounding box center [842, 96] width 193 height 428
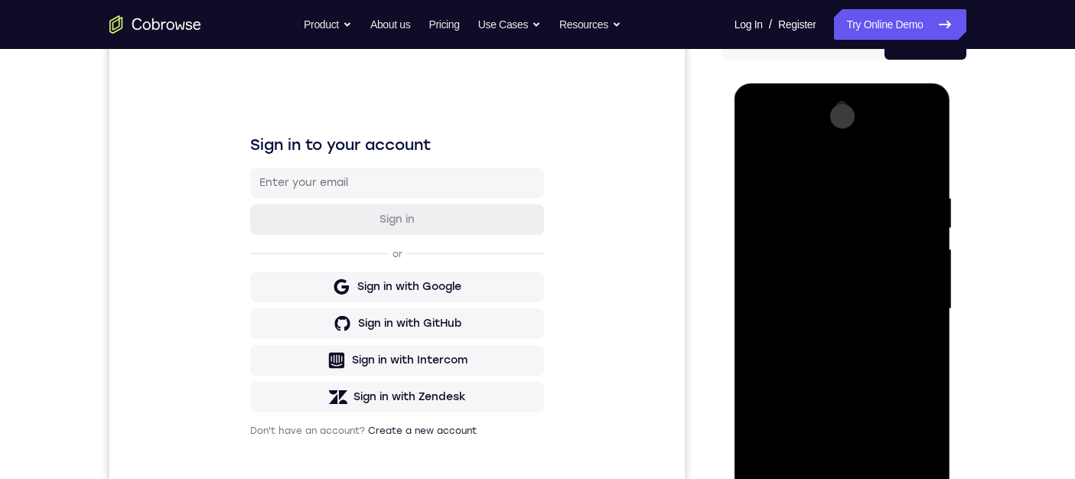
scroll to position [153, 0]
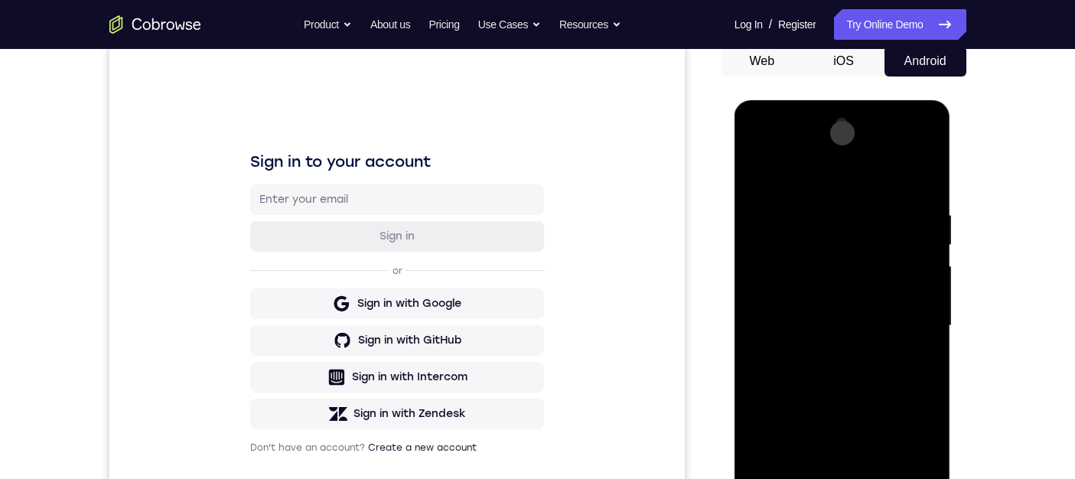
click at [805, 148] on div at bounding box center [842, 326] width 193 height 428
drag, startPoint x: 786, startPoint y: 180, endPoint x: 921, endPoint y: 178, distance: 134.6
click at [921, 178] on div at bounding box center [842, 326] width 193 height 428
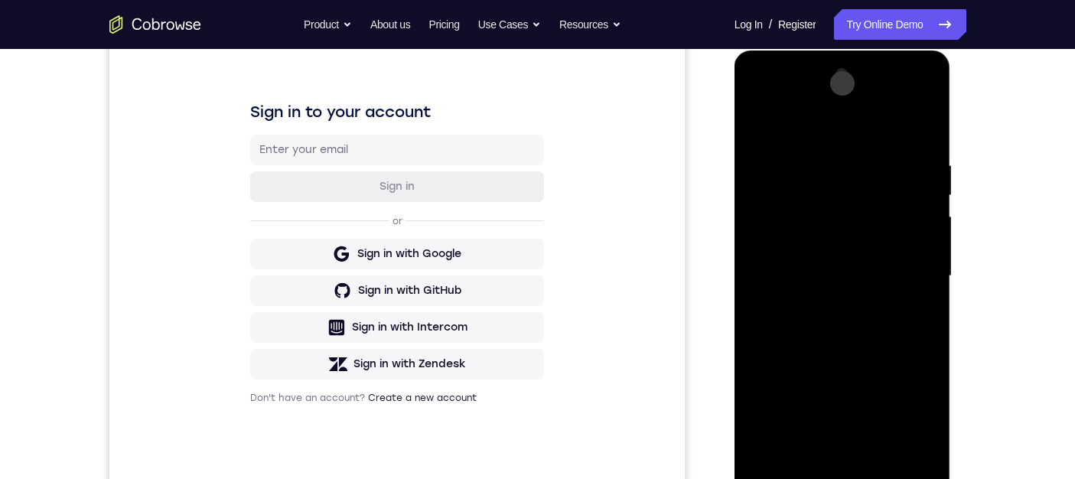
scroll to position [229, 0]
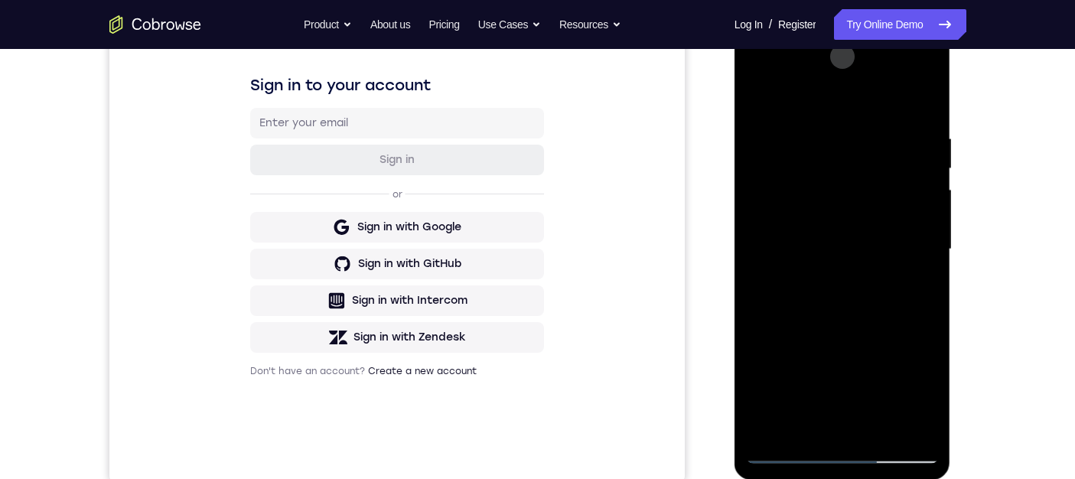
click at [812, 305] on div at bounding box center [842, 249] width 193 height 428
click at [805, 304] on div at bounding box center [842, 249] width 193 height 428
click at [799, 70] on div at bounding box center [842, 249] width 193 height 428
click at [779, 229] on div at bounding box center [842, 249] width 193 height 428
click at [896, 209] on div at bounding box center [842, 249] width 193 height 428
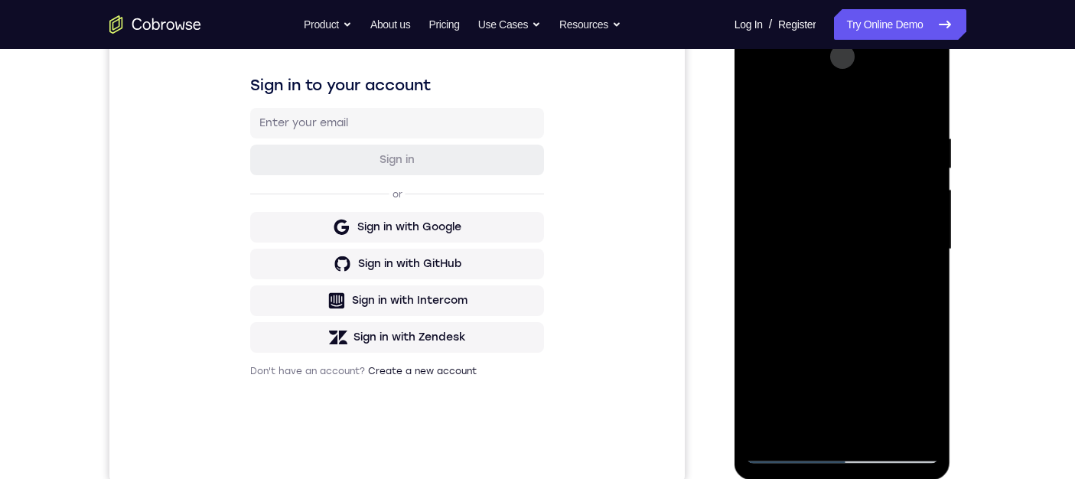
click at [790, 71] on div at bounding box center [842, 249] width 193 height 428
click at [924, 71] on div at bounding box center [842, 249] width 193 height 428
click at [912, 358] on div at bounding box center [842, 249] width 193 height 428
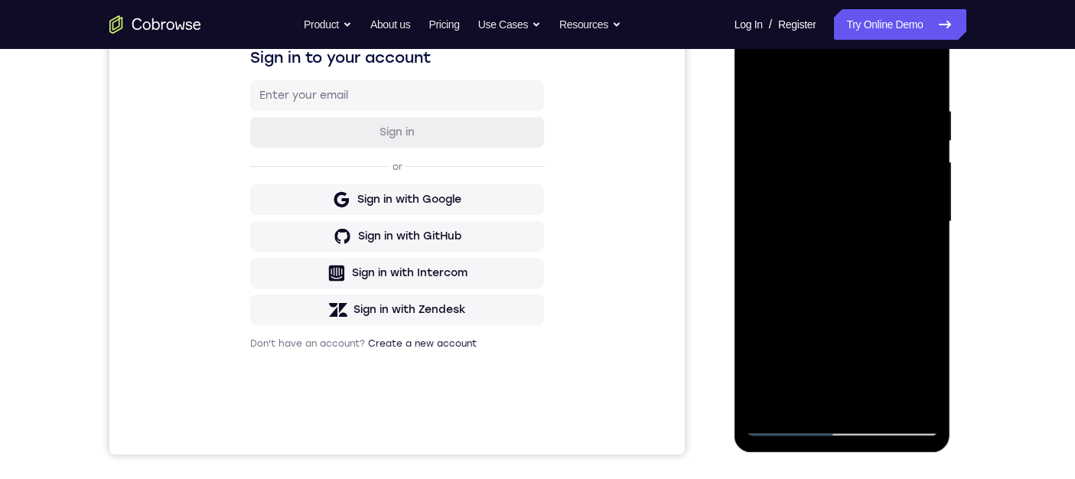
scroll to position [258, 0]
click at [759, 86] on div at bounding box center [842, 221] width 193 height 428
click at [763, 92] on div at bounding box center [842, 221] width 193 height 428
click at [841, 253] on div at bounding box center [842, 221] width 193 height 428
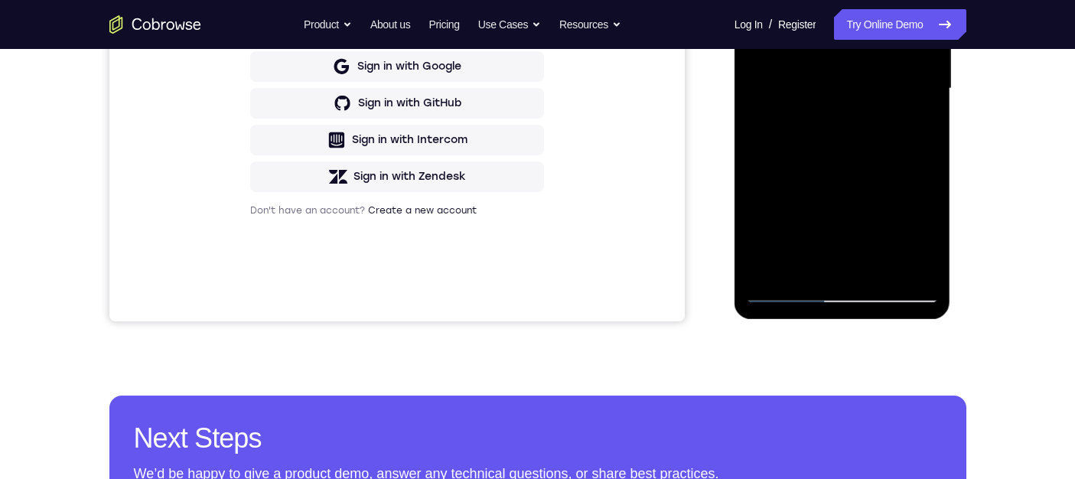
scroll to position [402, 0]
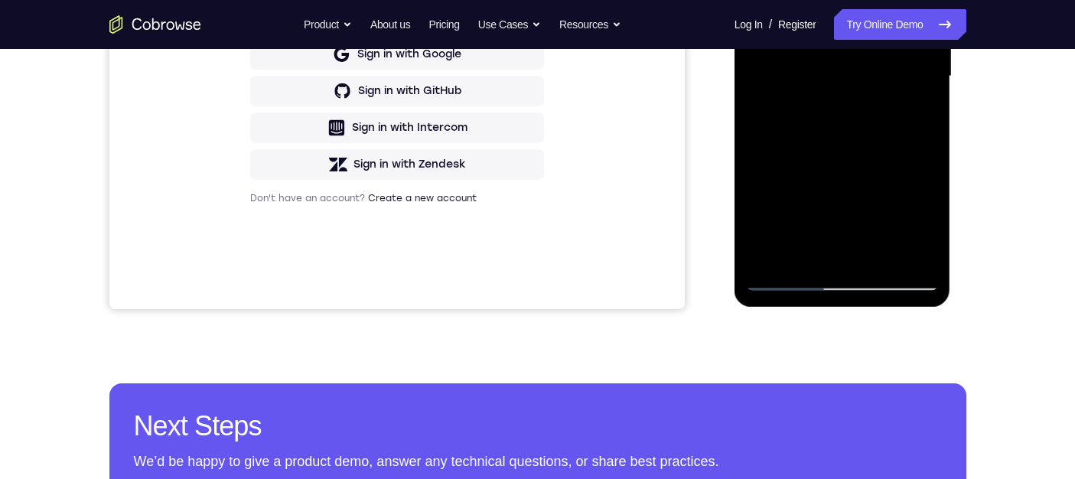
click at [869, 237] on div at bounding box center [842, 76] width 193 height 428
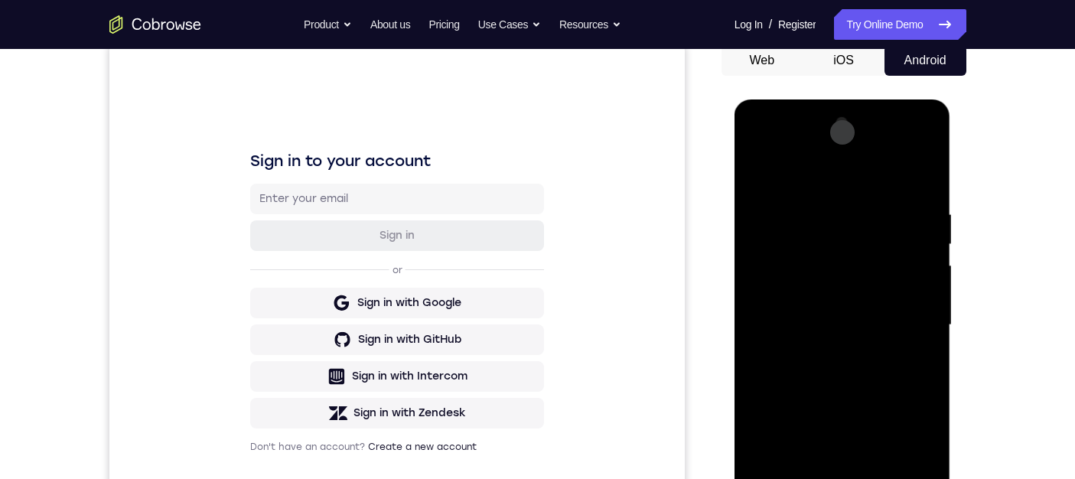
scroll to position [156, 0]
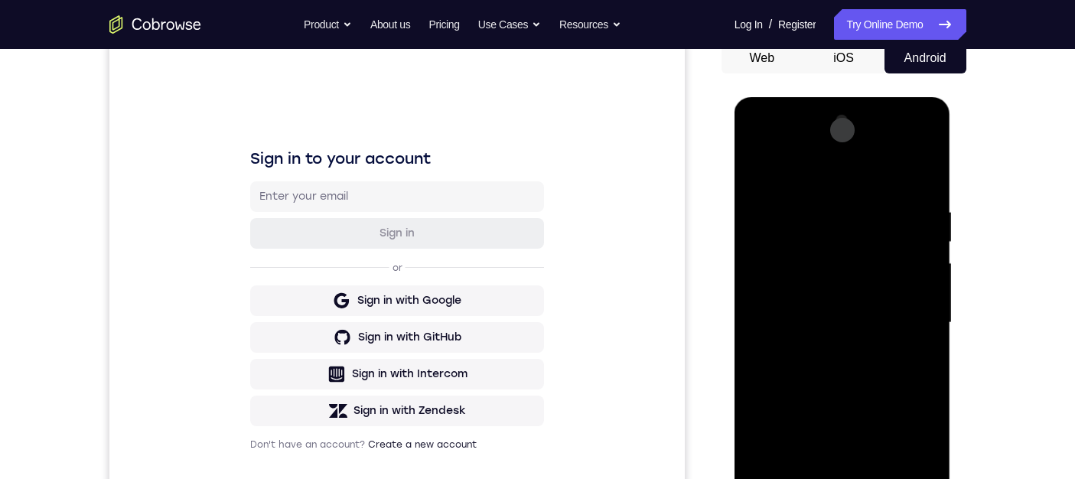
click at [831, 168] on div at bounding box center [842, 323] width 193 height 428
click at [823, 272] on div at bounding box center [842, 323] width 193 height 428
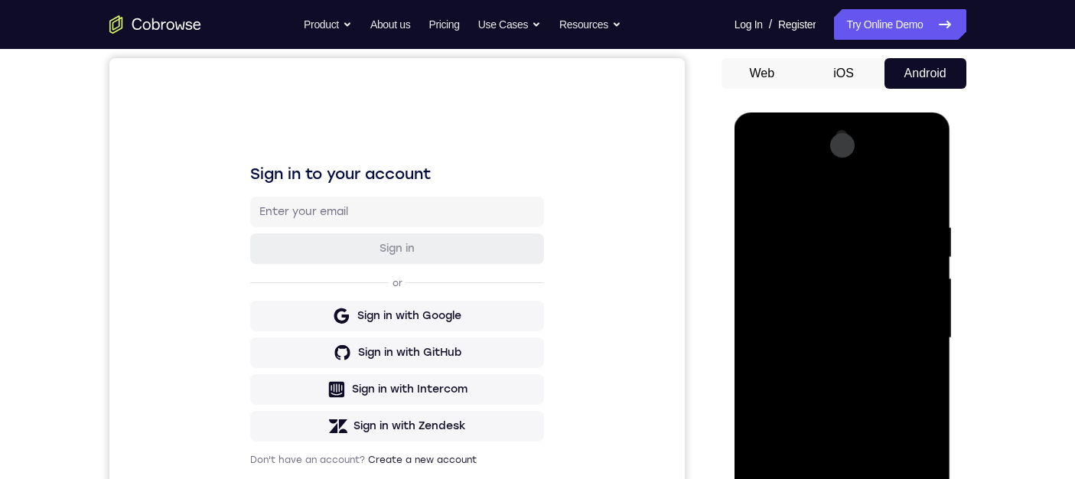
scroll to position [140, 0]
